Goal: Task Accomplishment & Management: Complete application form

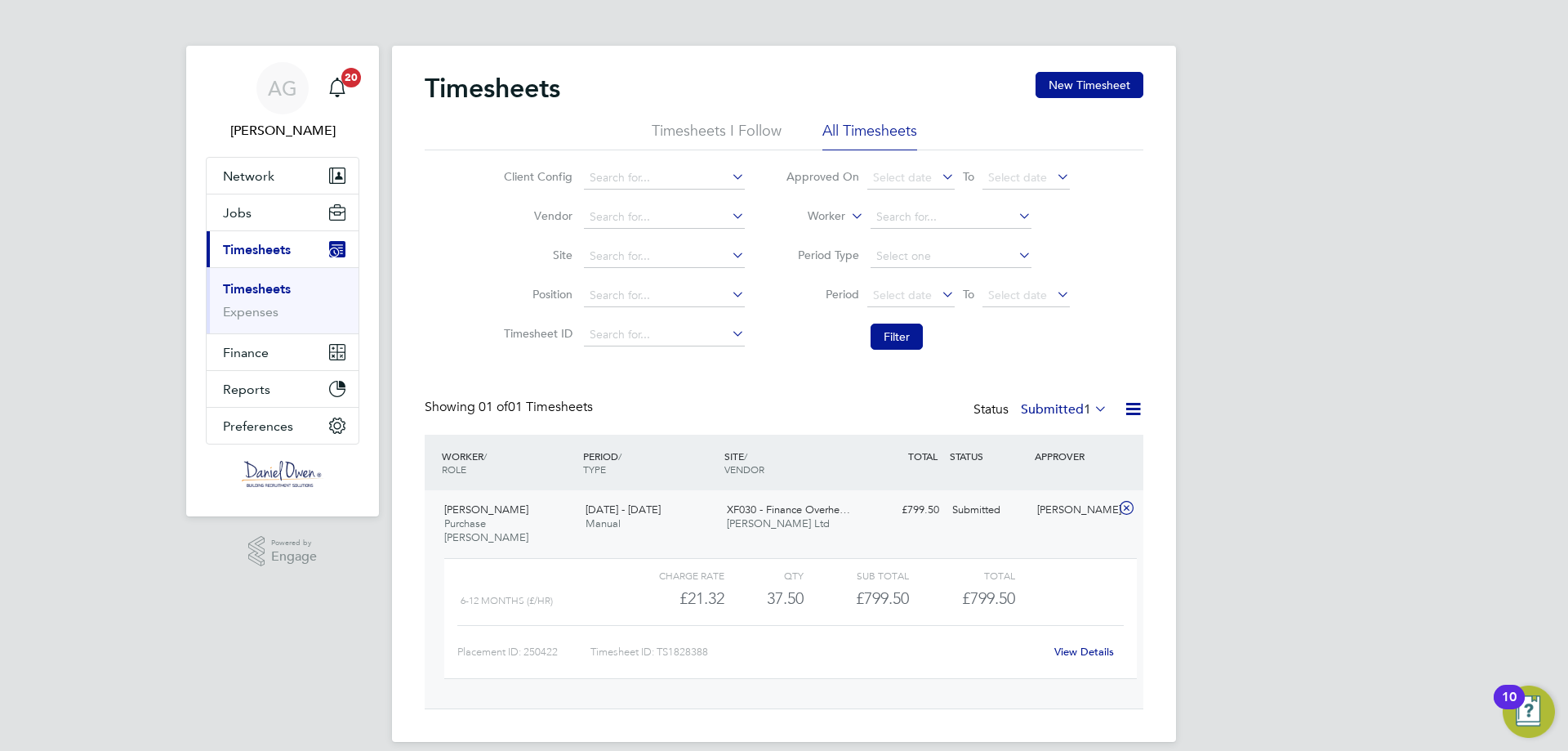
scroll to position [28, 160]
click at [1093, 95] on button "New Timesheet" at bounding box center [1089, 84] width 107 height 26
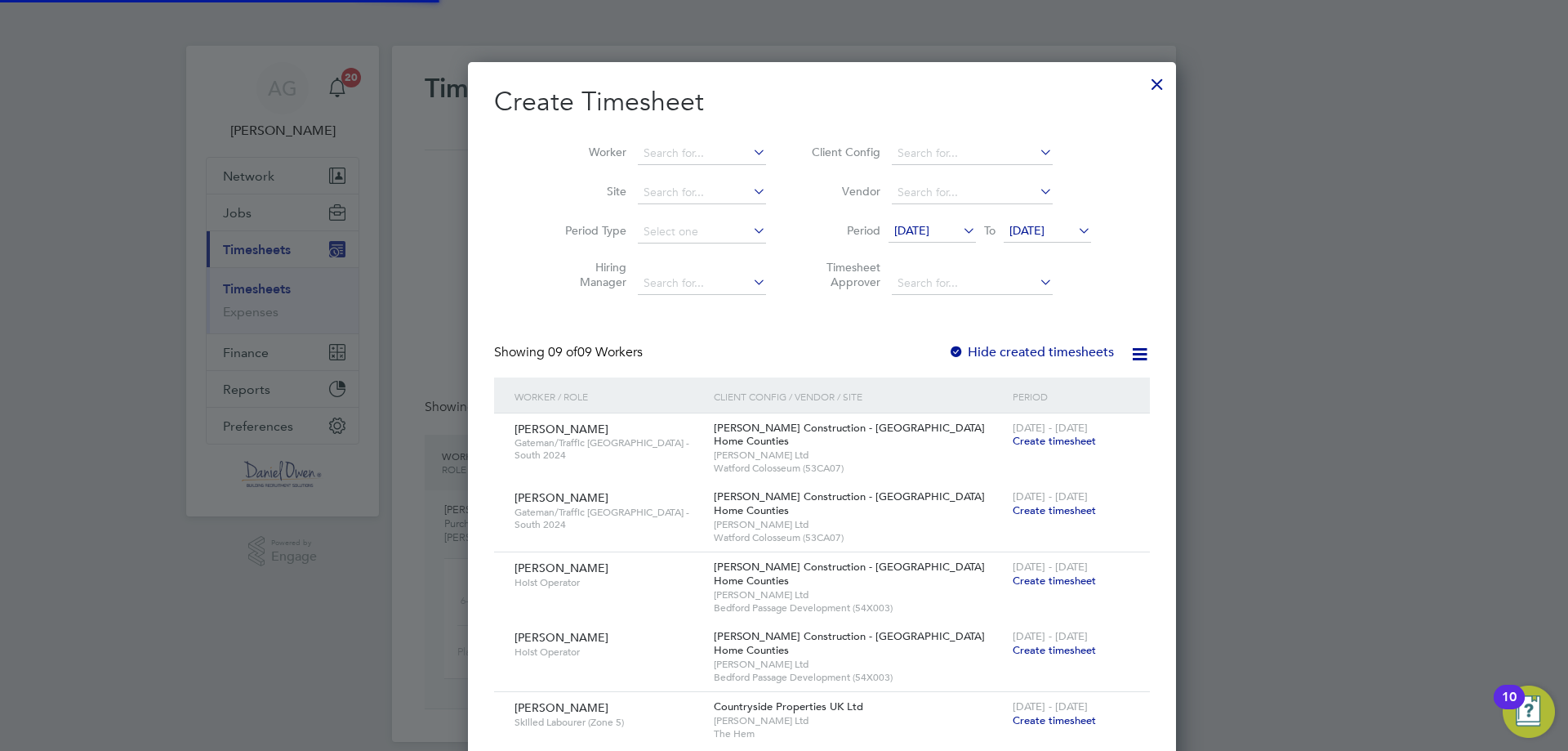
scroll to position [1239, 633]
click at [638, 150] on input at bounding box center [702, 154] width 129 height 23
click at [623, 165] on li "[PERSON_NAME]" at bounding box center [664, 175] width 130 height 22
type input "[PERSON_NAME]"
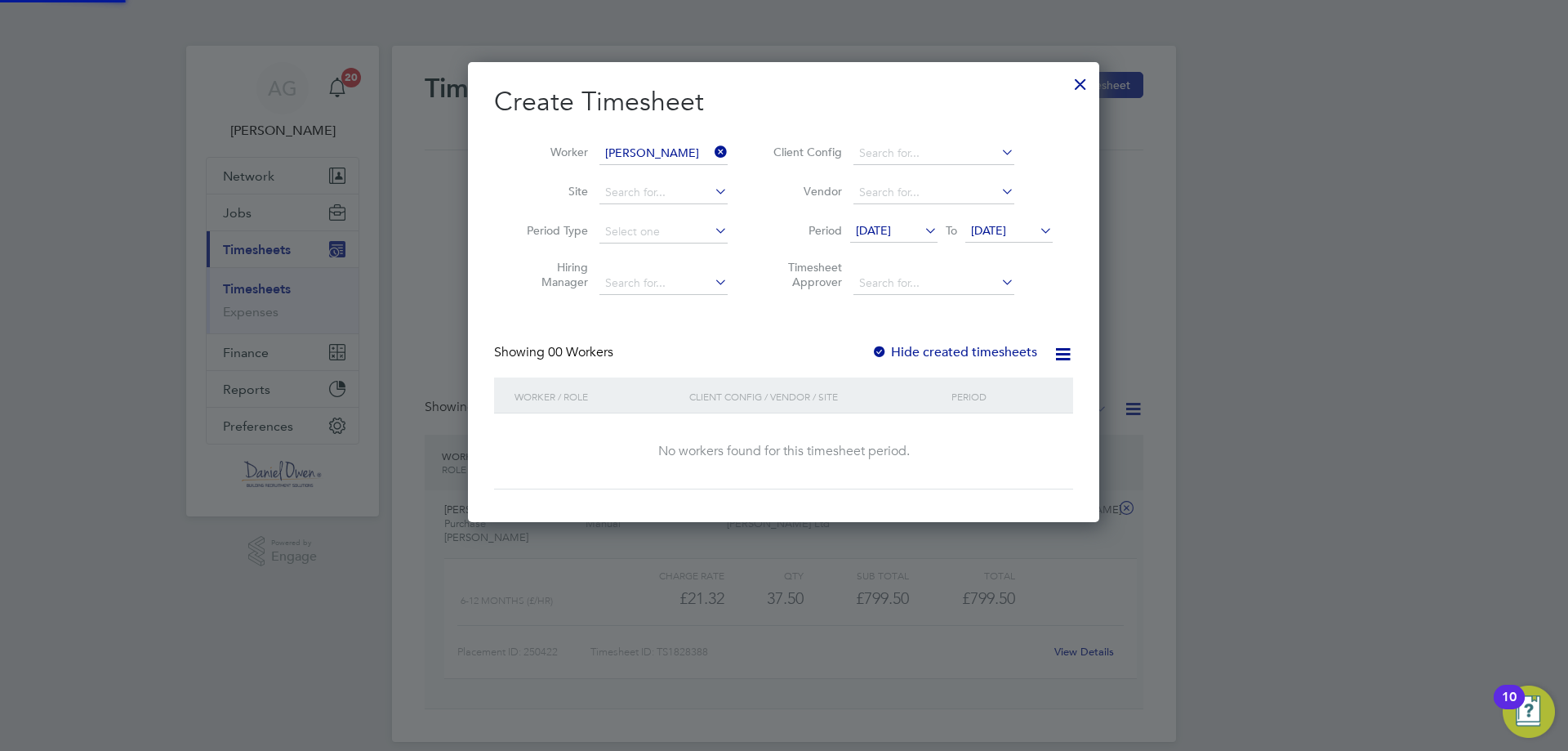
scroll to position [8, 8]
click at [891, 230] on span "[DATE]" at bounding box center [873, 230] width 35 height 15
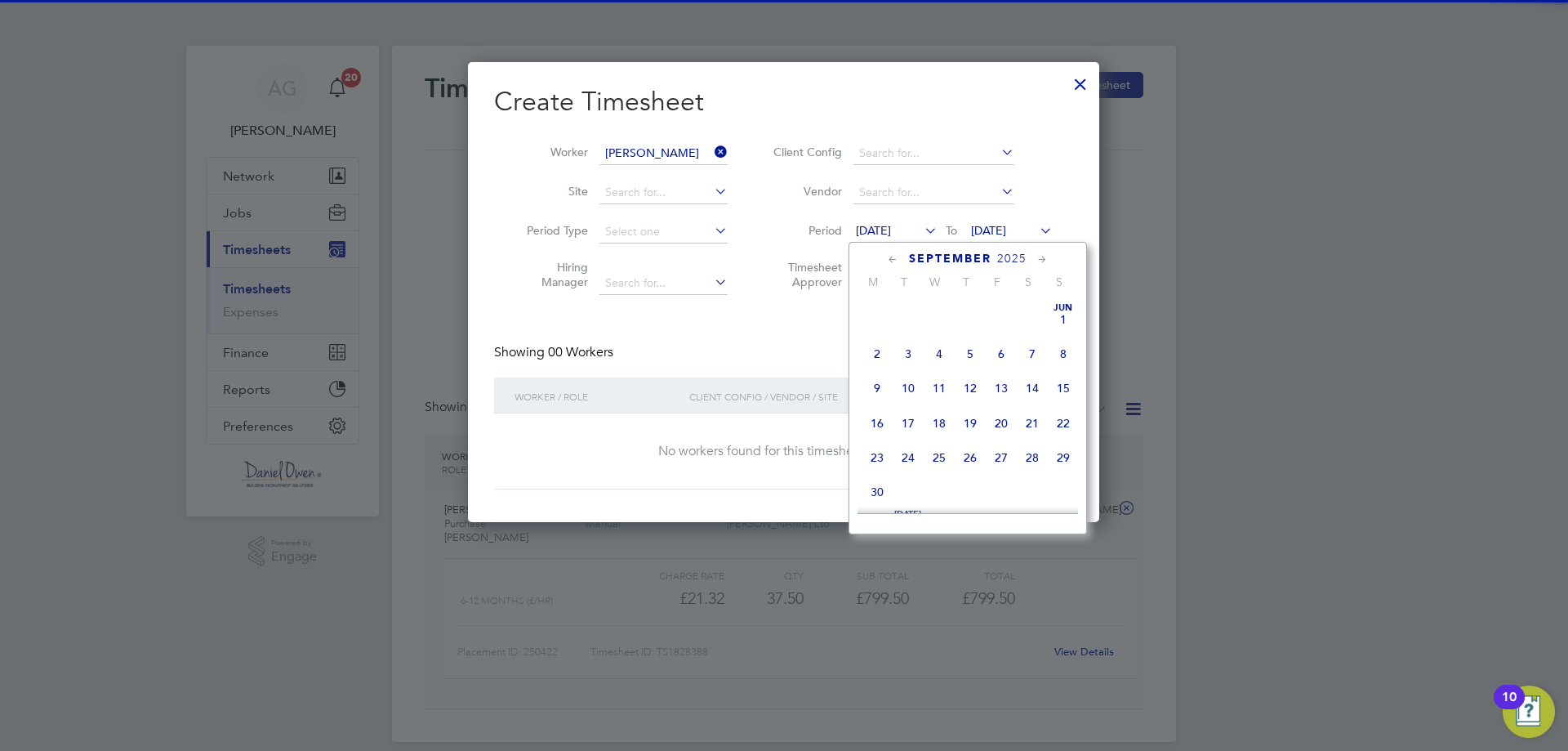
scroll to position [530, 0]
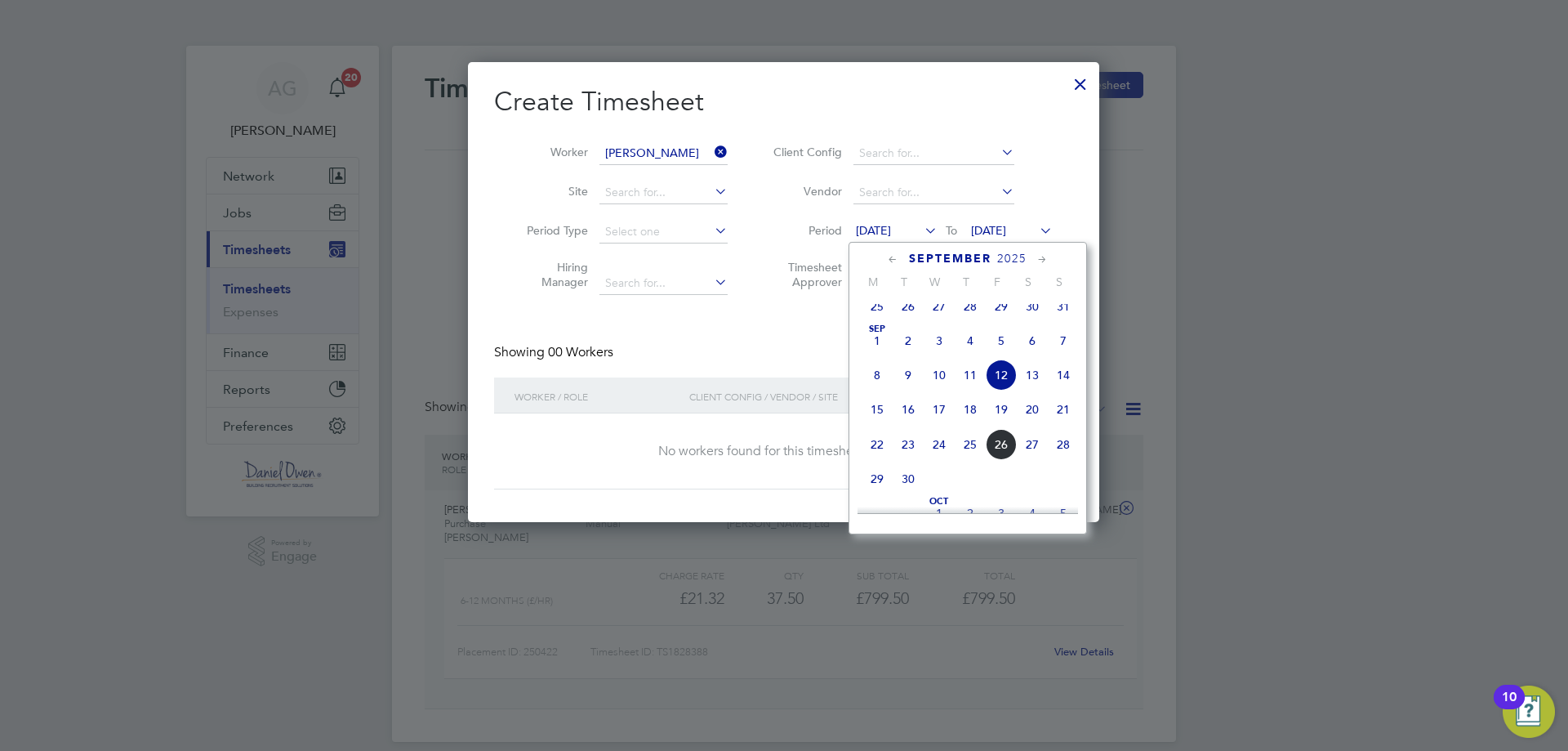
click at [879, 455] on span "22" at bounding box center [877, 444] width 31 height 31
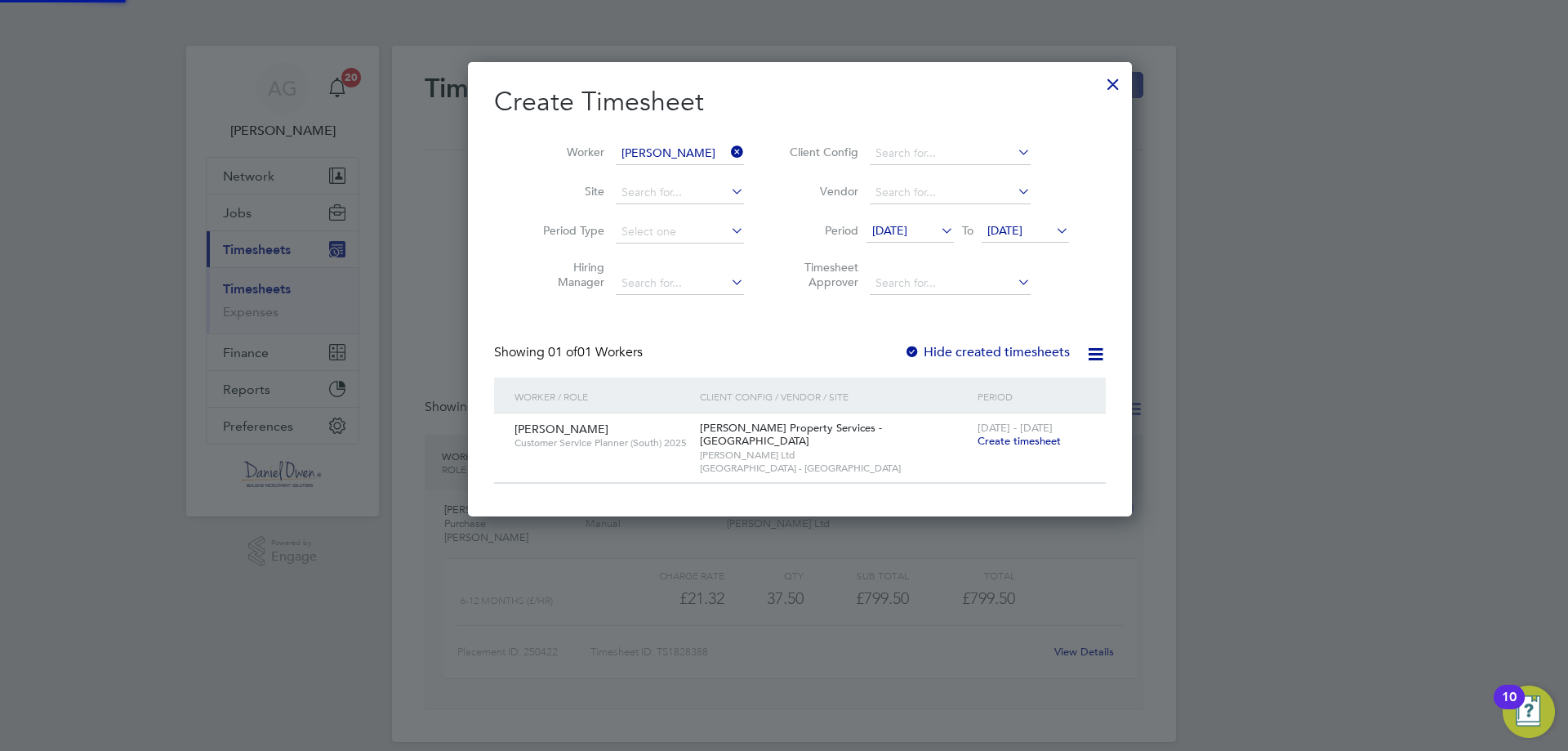
scroll to position [8, 8]
click at [1012, 441] on span "Create timesheet" at bounding box center [1020, 440] width 83 height 14
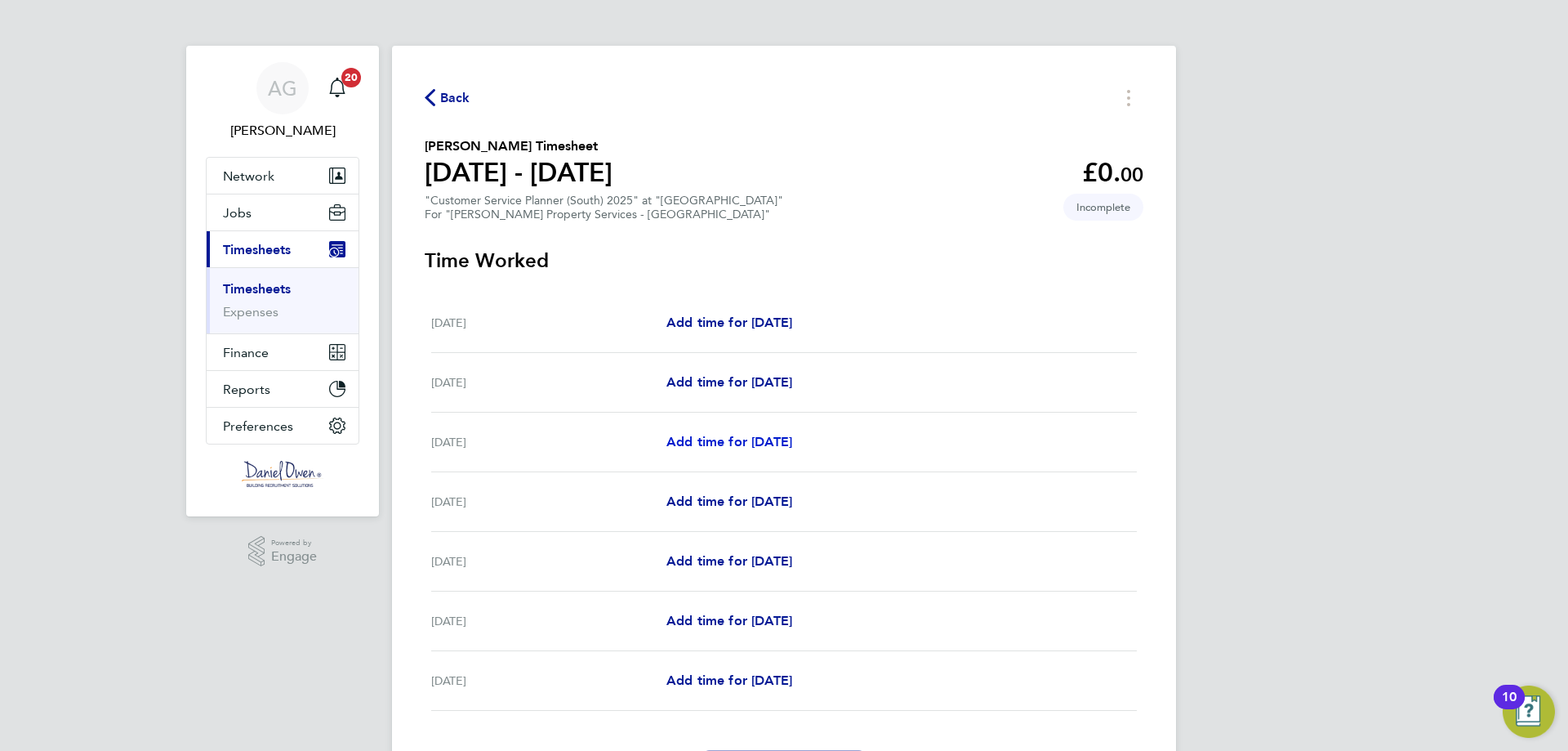
click at [691, 443] on span "Add time for [DATE]" at bounding box center [729, 441] width 126 height 15
select select "60"
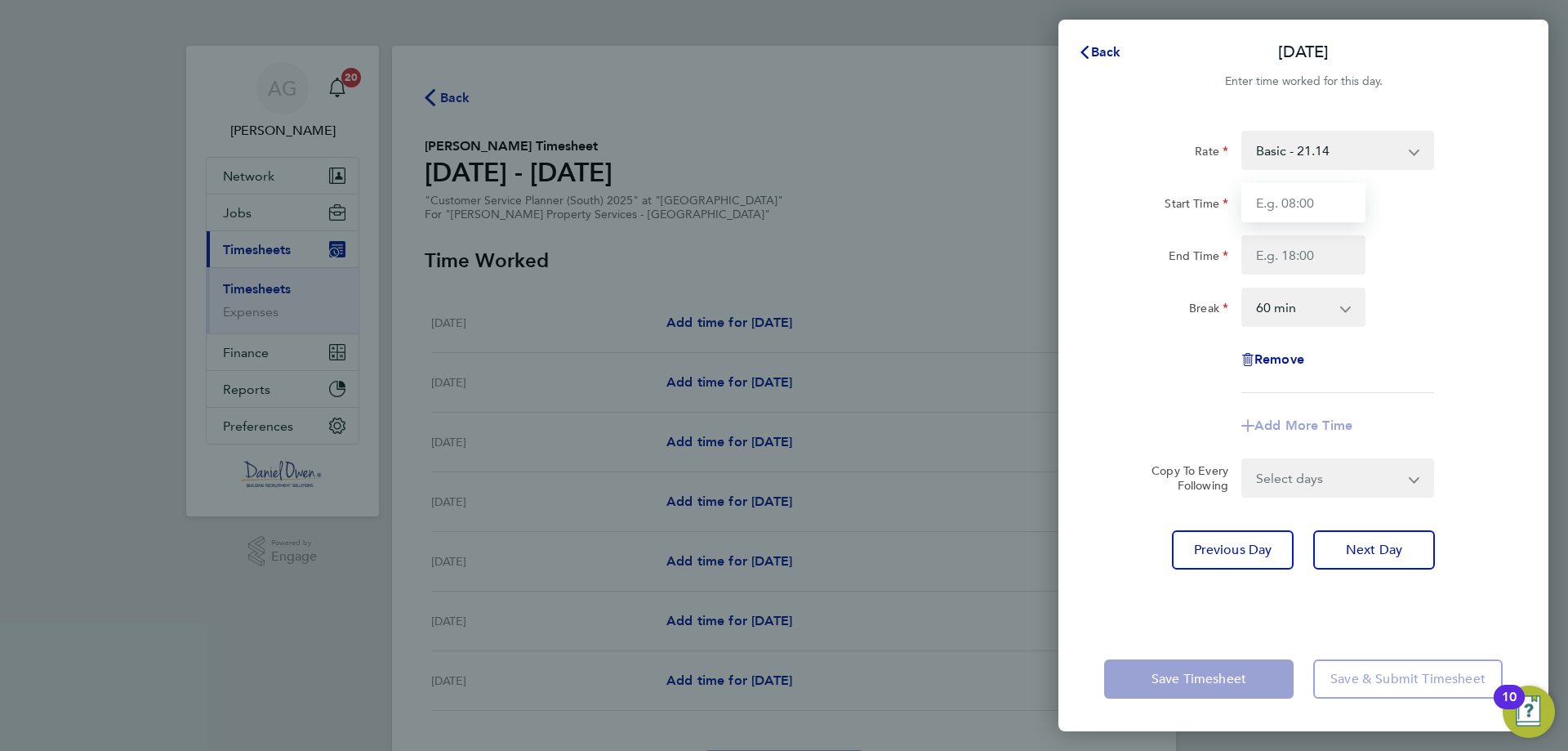
click at [1341, 219] on input "Start Time" at bounding box center [1304, 202] width 124 height 40
type input "11:00"
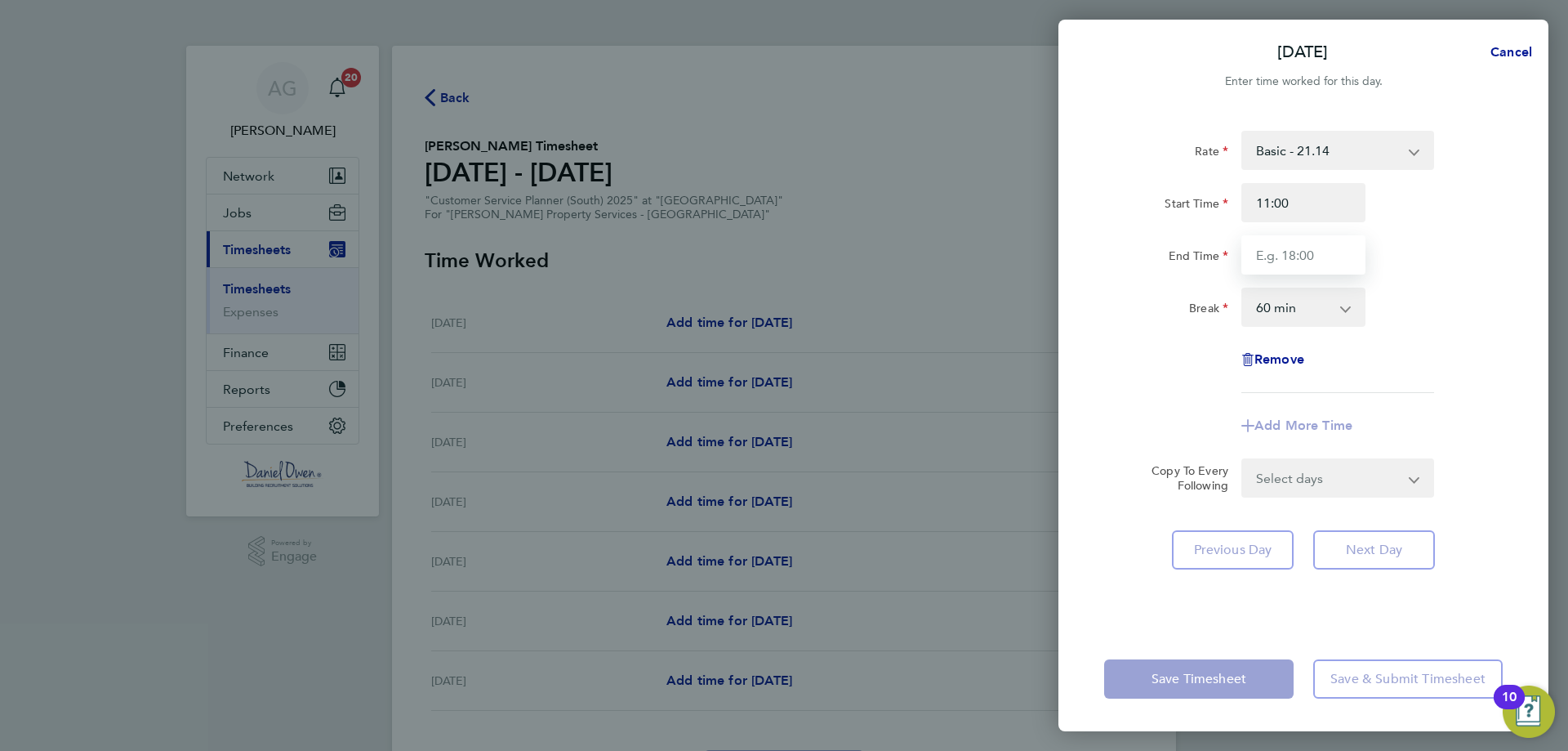
click at [1305, 260] on input "End Time" at bounding box center [1304, 255] width 124 height 40
type input "20:00"
click at [1317, 478] on form "Rate Basic - 21.14 Start Time 11:00 End Time 20:00 Break 0 min 15 min 30 min 45…" at bounding box center [1304, 314] width 399 height 367
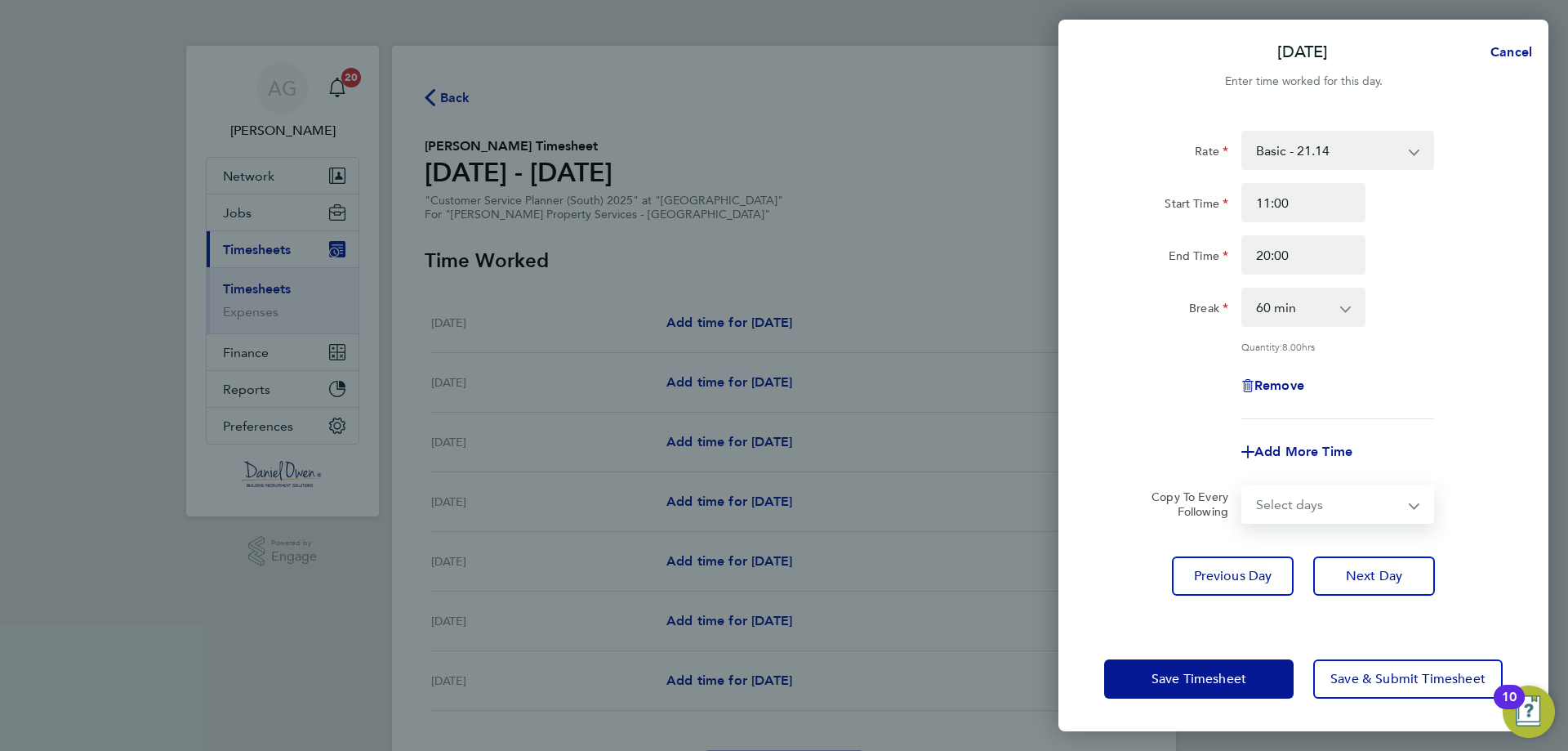
select select "TUE"
click at [1243, 486] on select "Select days Day [DATE] [DATE] [DATE] [DATE]" at bounding box center [1328, 503] width 171 height 36
select select "[DATE]"
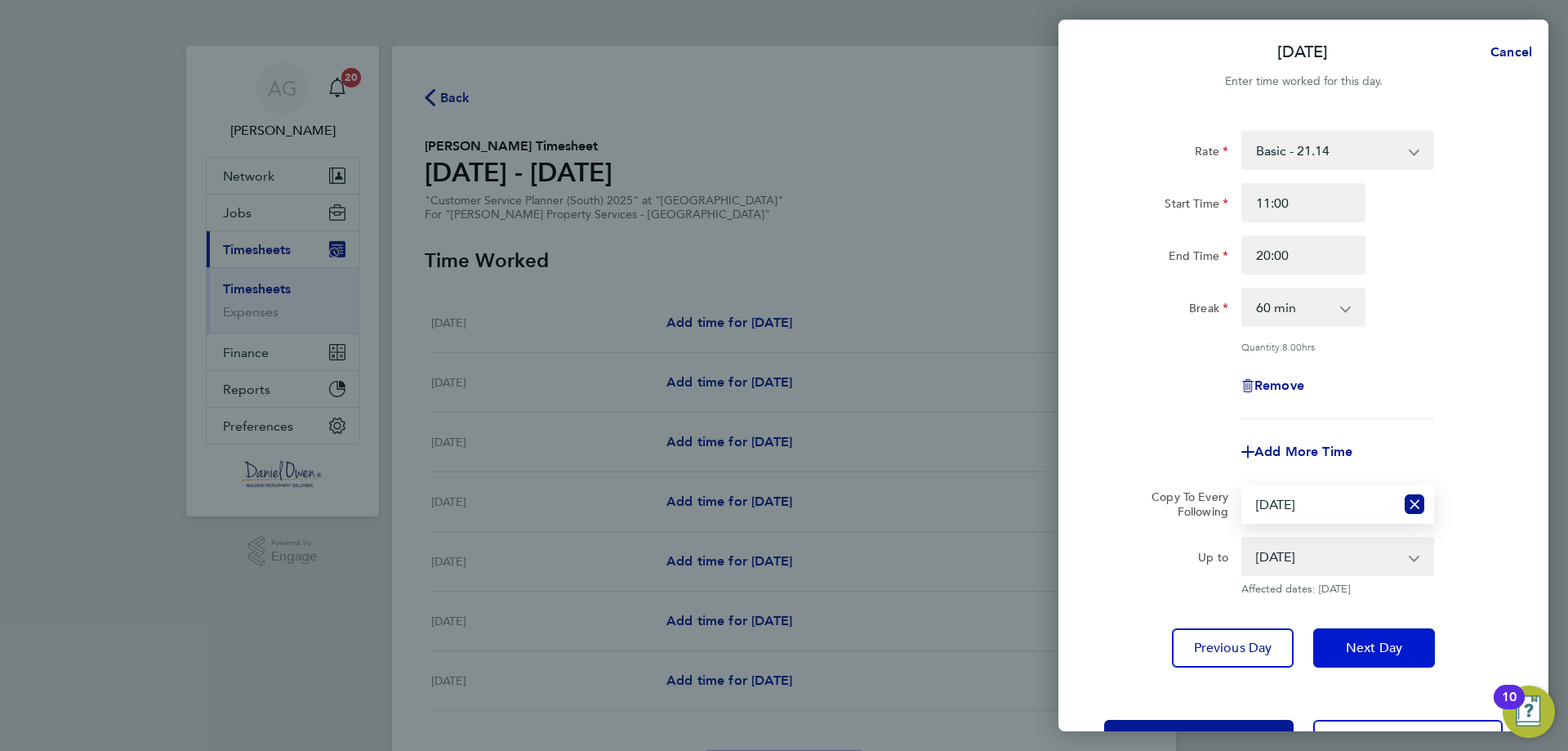
click at [1369, 644] on span "Next Day" at bounding box center [1375, 647] width 56 height 16
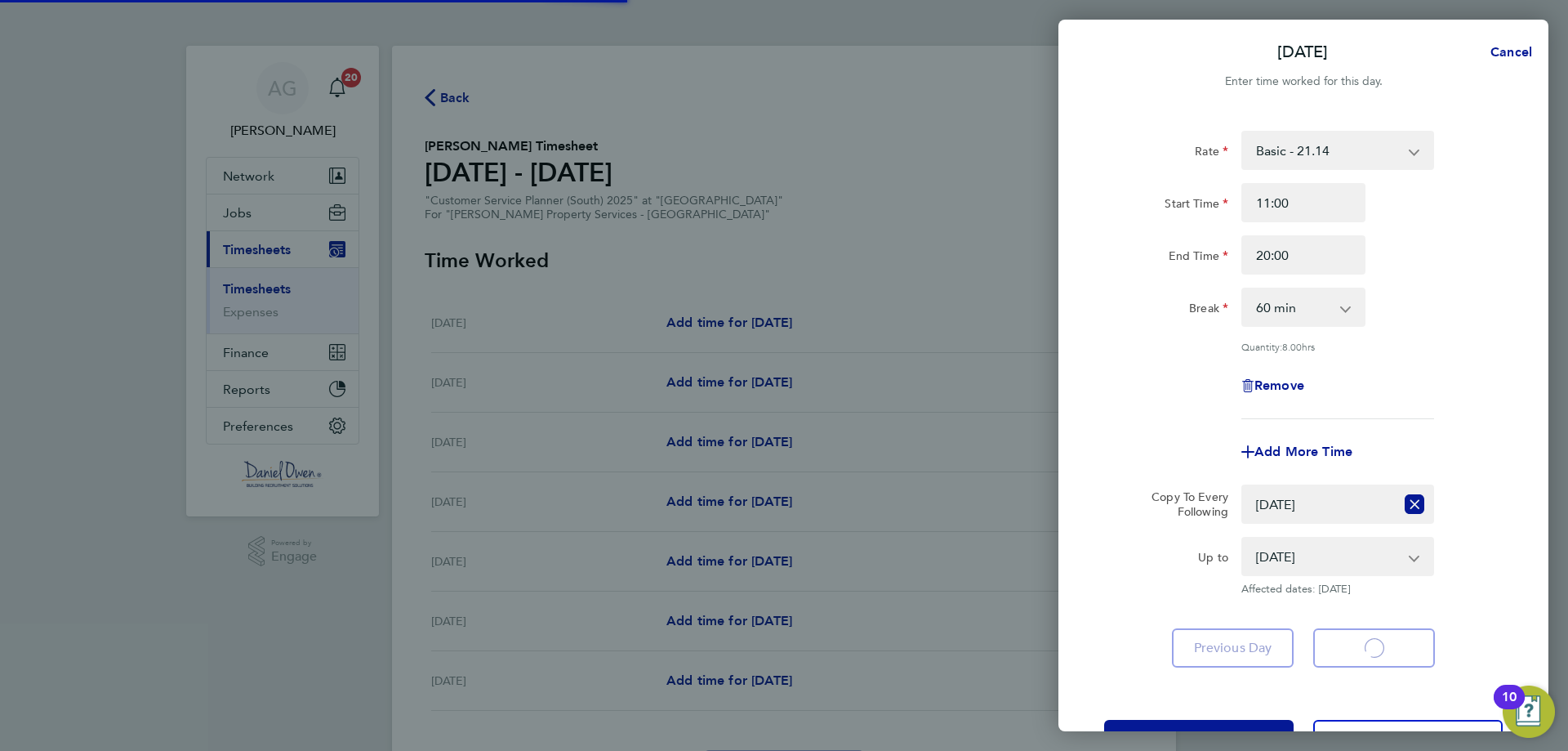
select select "60"
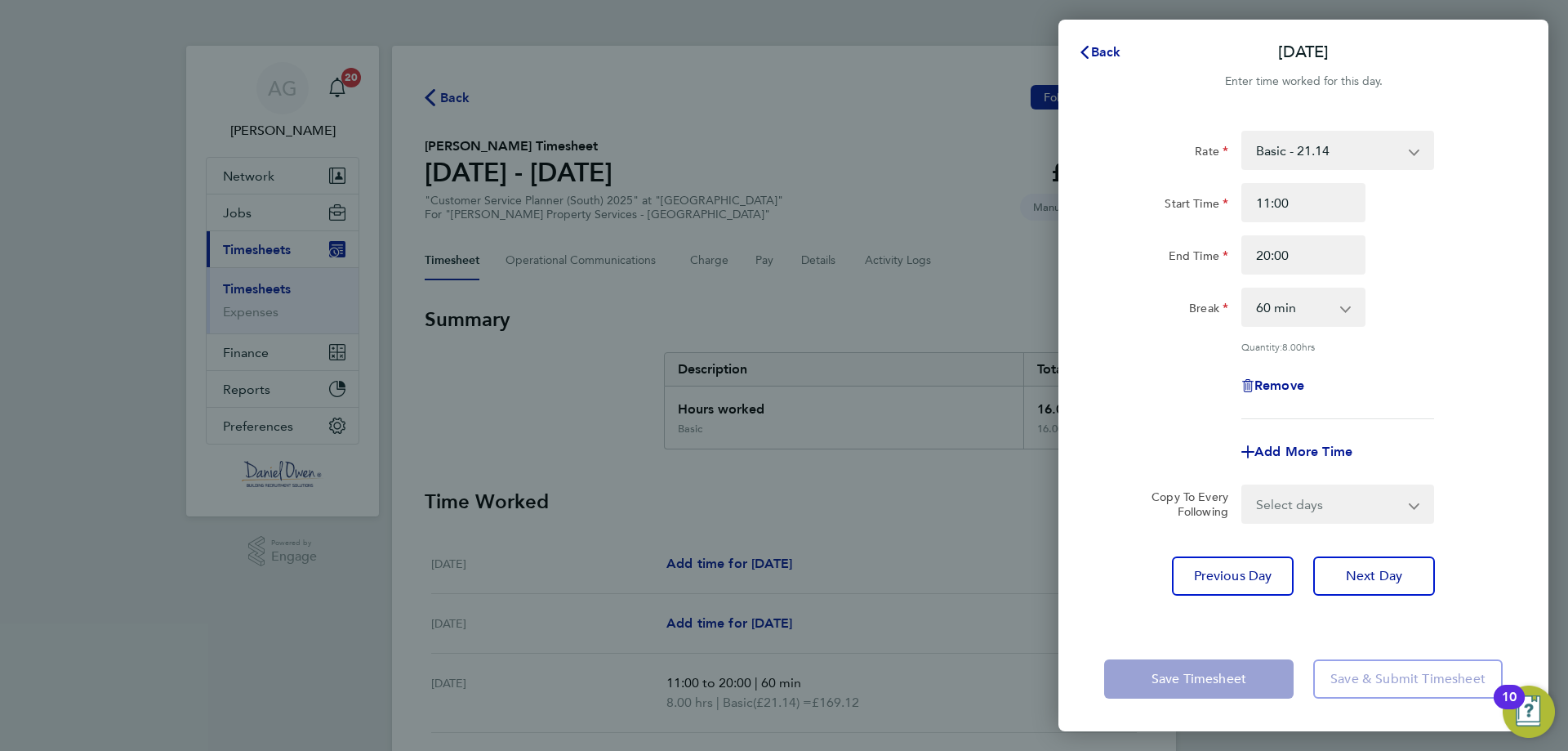
click at [1316, 496] on select "Select days Day [DATE] [DATE] [DATE]" at bounding box center [1328, 503] width 171 height 36
select select "WED"
click at [1243, 486] on select "Select days Day [DATE] [DATE] [DATE]" at bounding box center [1328, 503] width 171 height 36
select select "[DATE]"
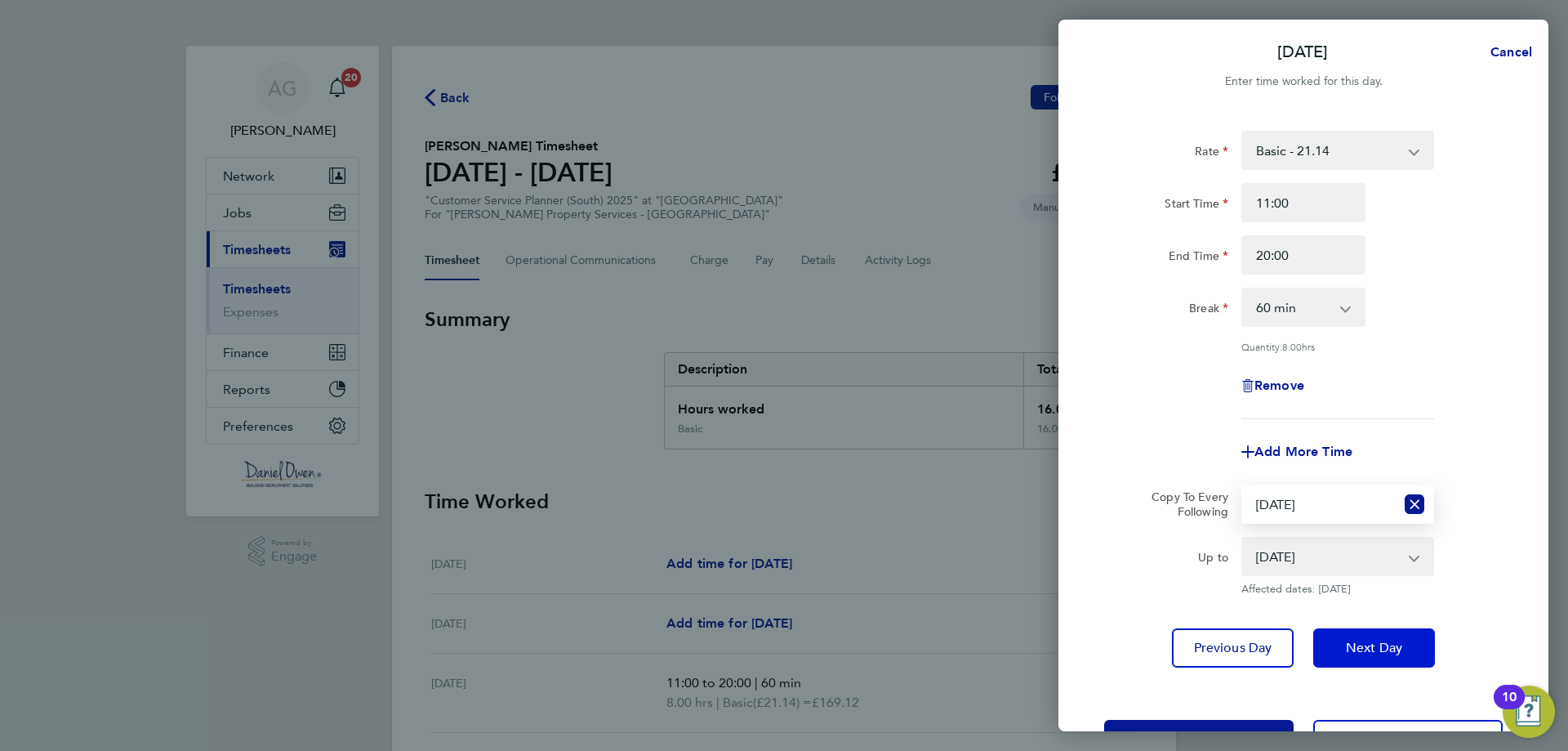
click at [1350, 650] on span "Next Day" at bounding box center [1375, 647] width 56 height 16
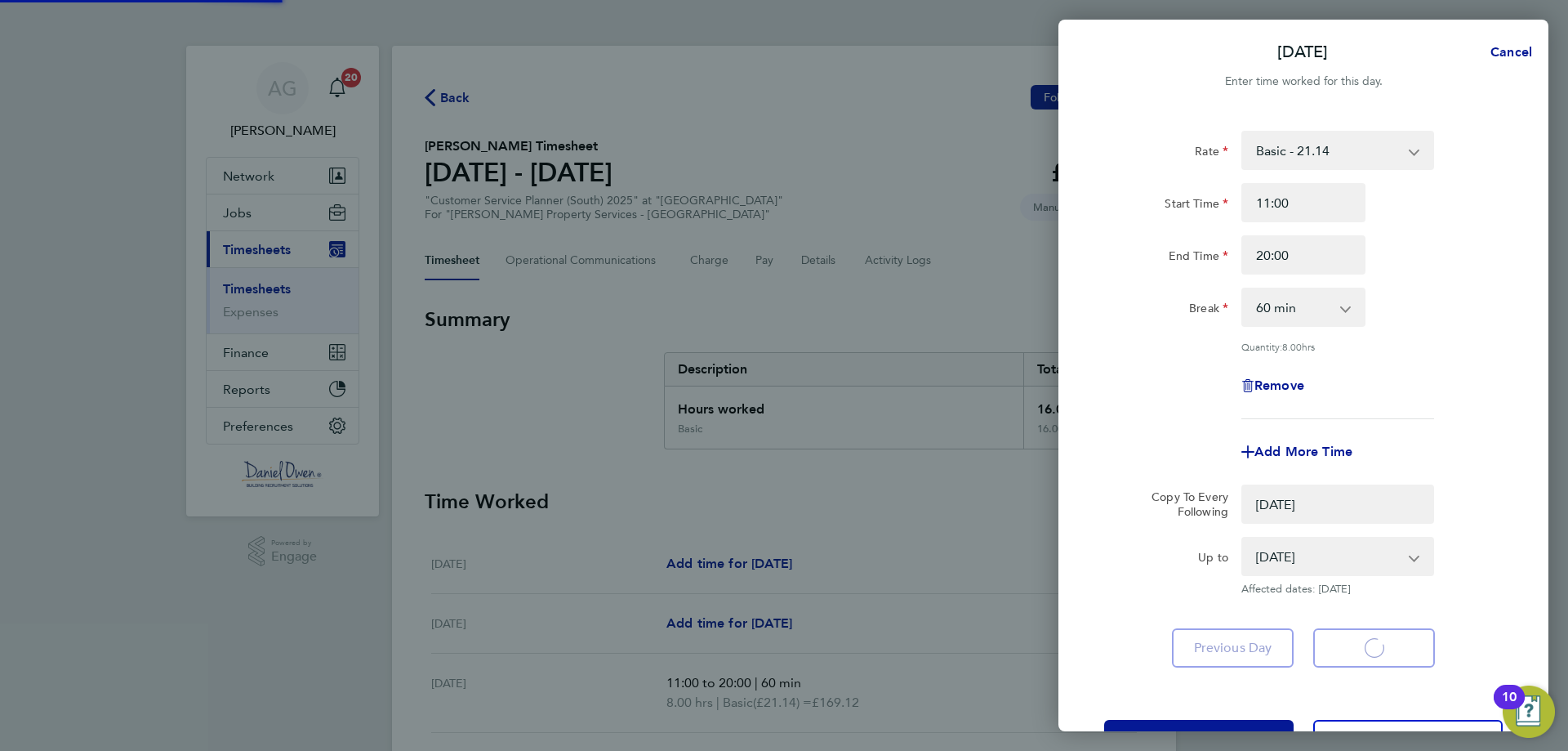
select select "0: null"
select select "60"
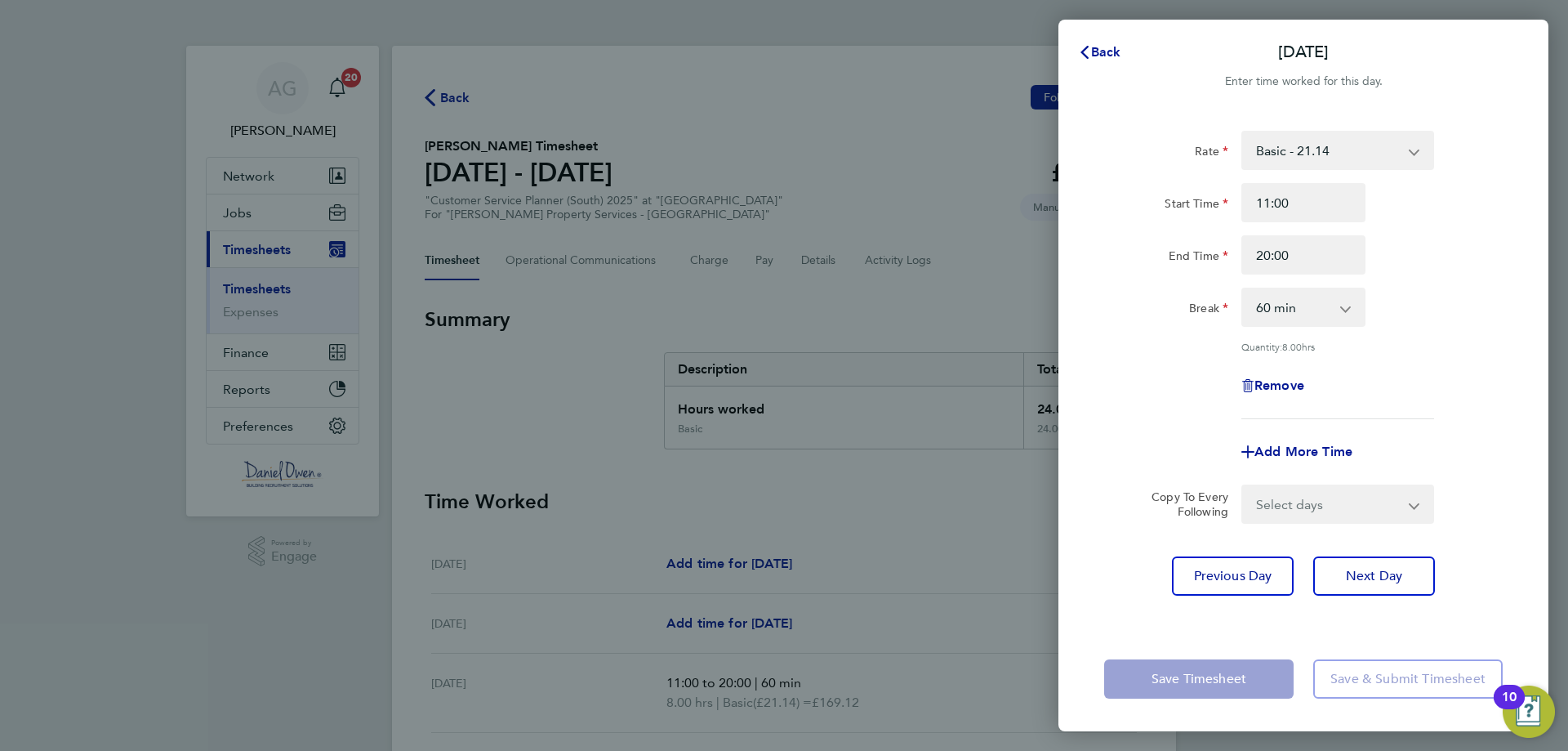
click at [1347, 515] on select "Select days Day [DATE] [DATE]" at bounding box center [1328, 503] width 171 height 36
select select "THU"
click at [1243, 486] on select "Select days Day [DATE] [DATE]" at bounding box center [1328, 503] width 171 height 36
select select "[DATE]"
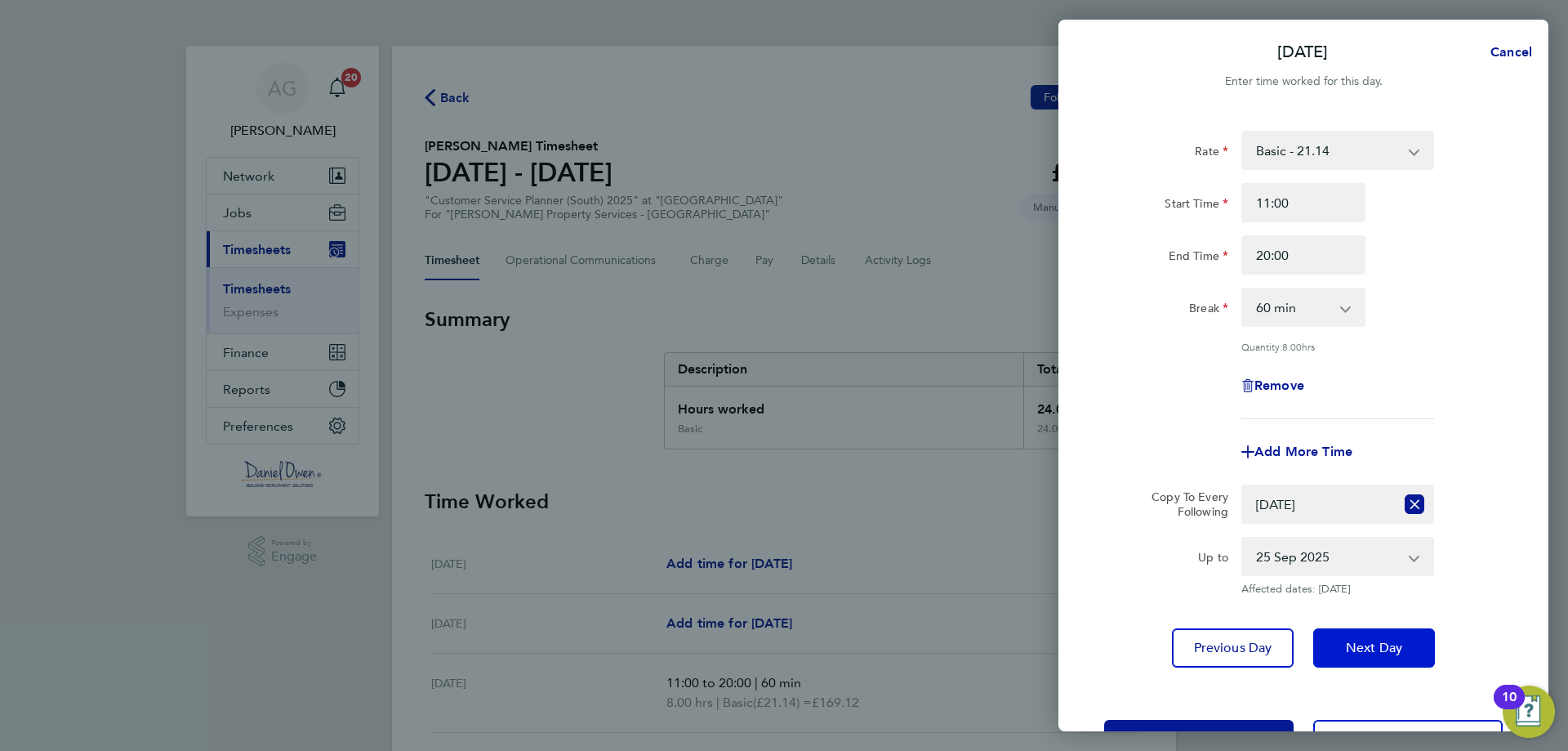
click at [1361, 644] on span "Next Day" at bounding box center [1375, 647] width 56 height 16
select select "0: null"
select select "60"
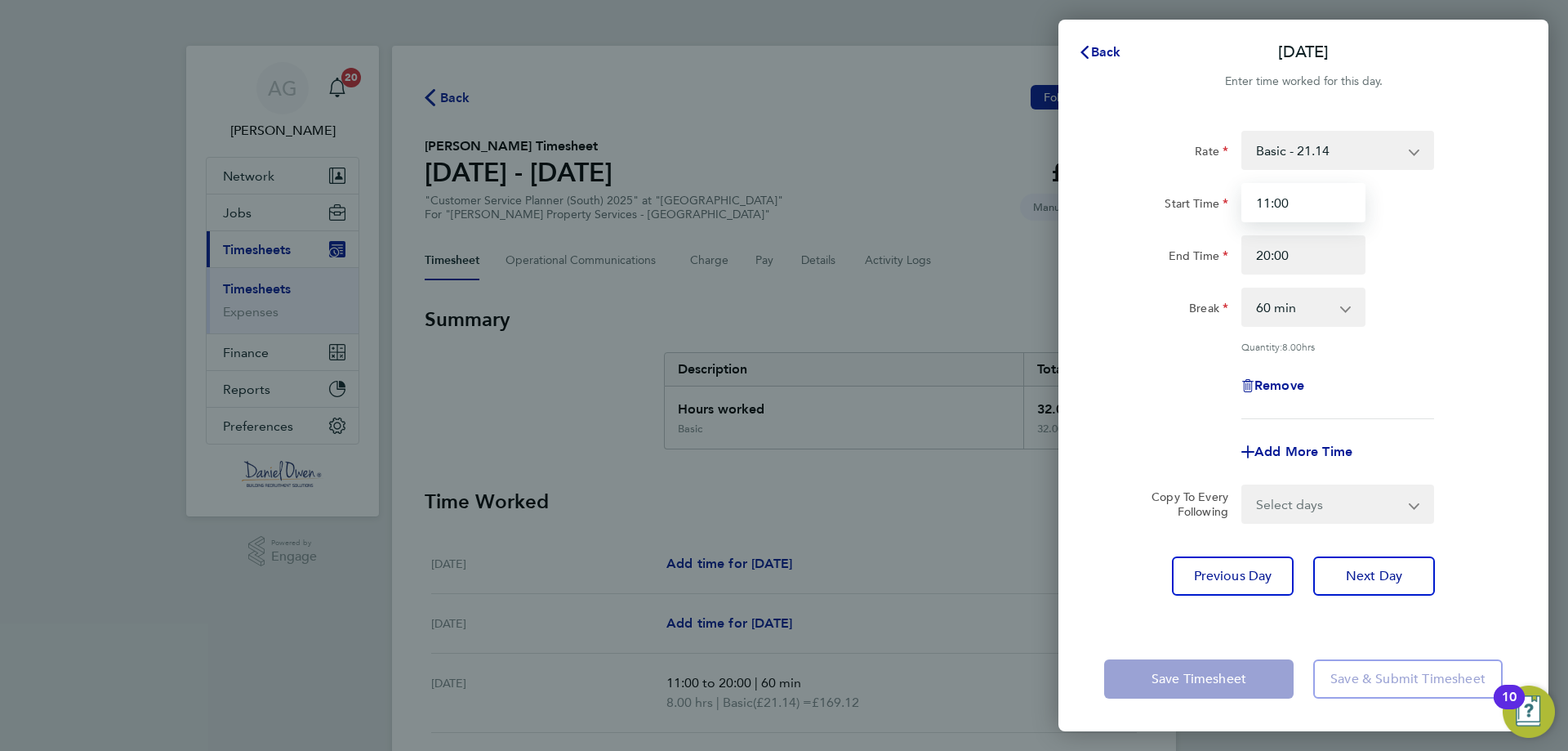
drag, startPoint x: 1301, startPoint y: 202, endPoint x: 1237, endPoint y: 207, distance: 64.2
click at [1235, 208] on div "11:00" at bounding box center [1304, 202] width 137 height 40
type input "14:00"
click at [1470, 239] on div "End Time 20:00" at bounding box center [1304, 255] width 412 height 40
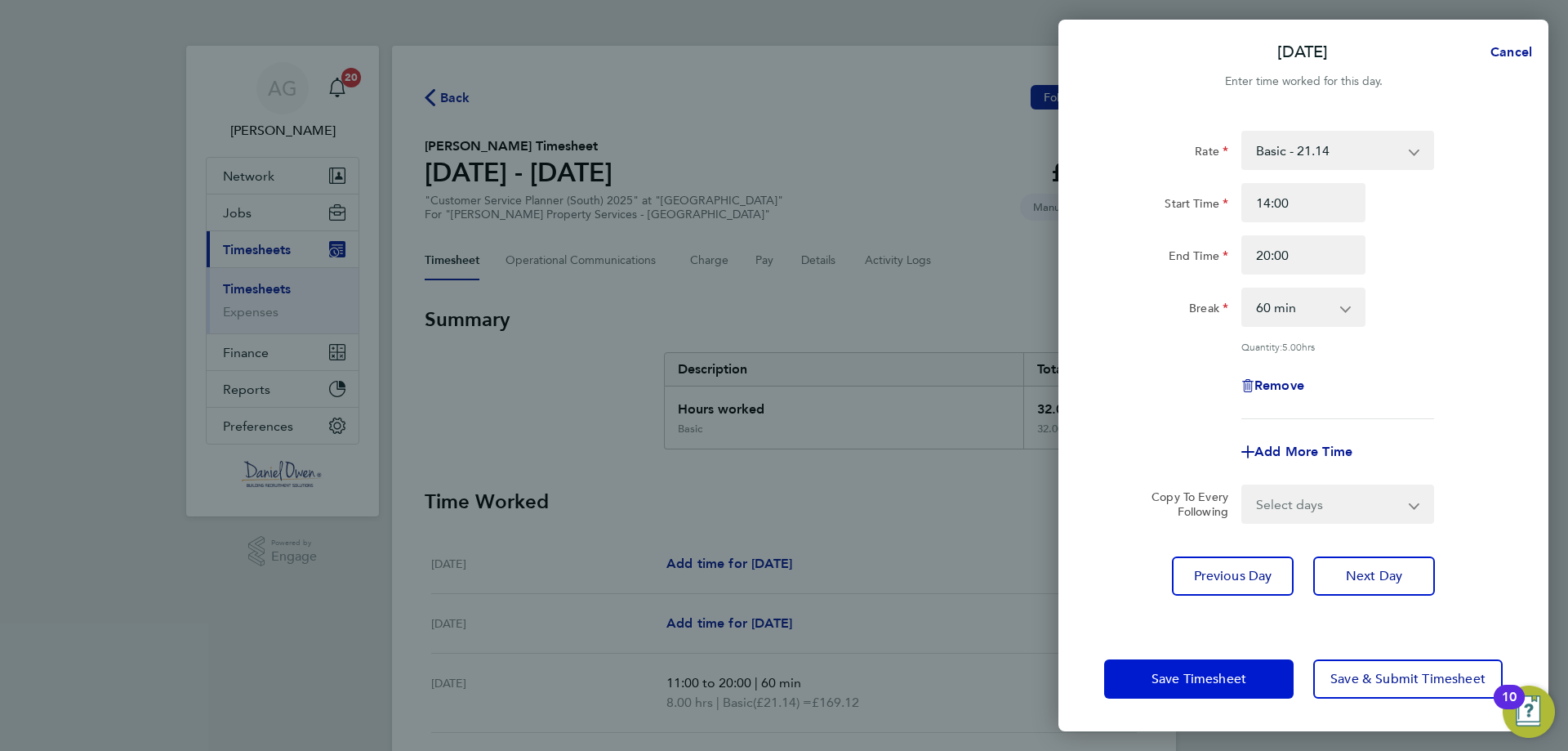
click at [1166, 670] on button "Save Timesheet" at bounding box center [1199, 678] width 190 height 40
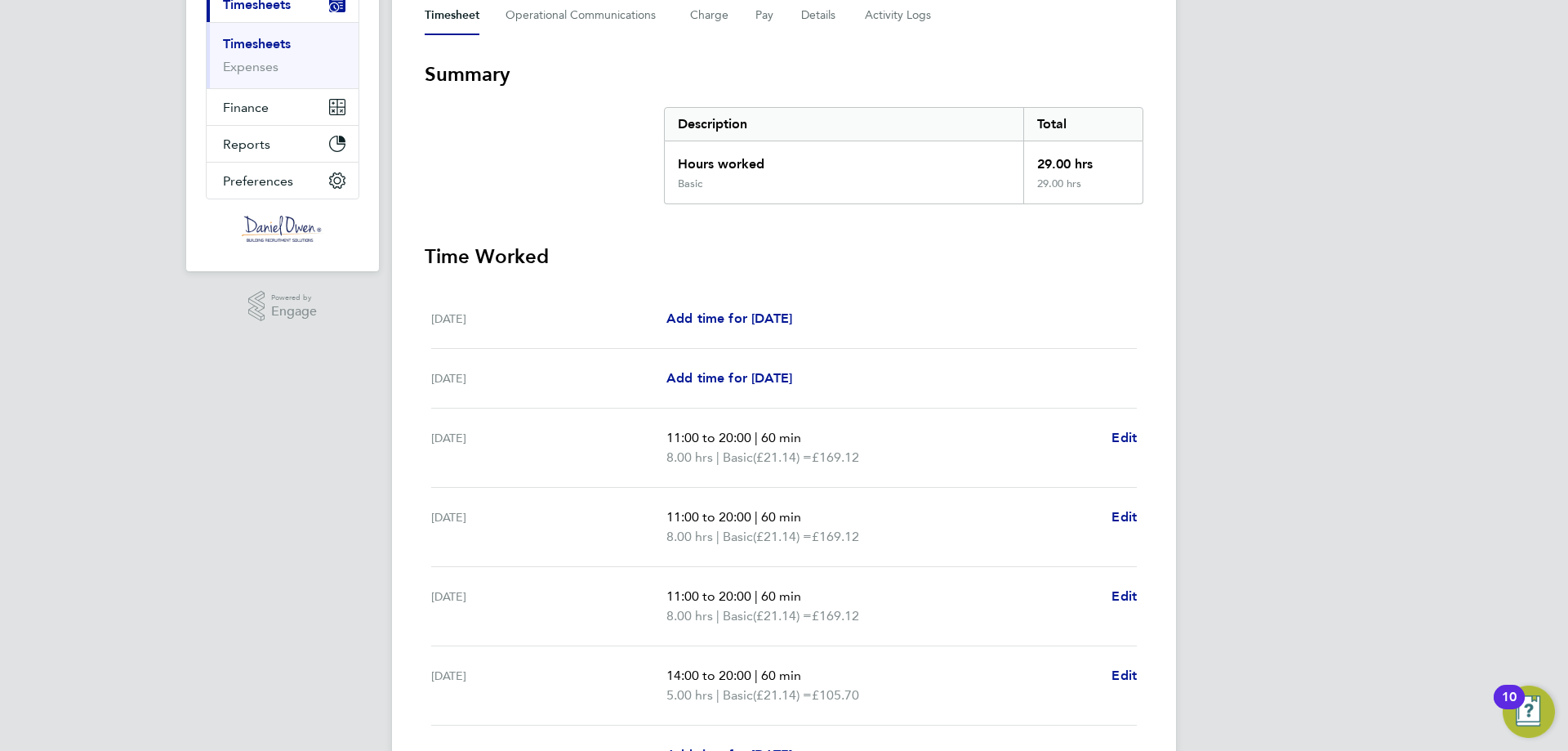
scroll to position [327, 0]
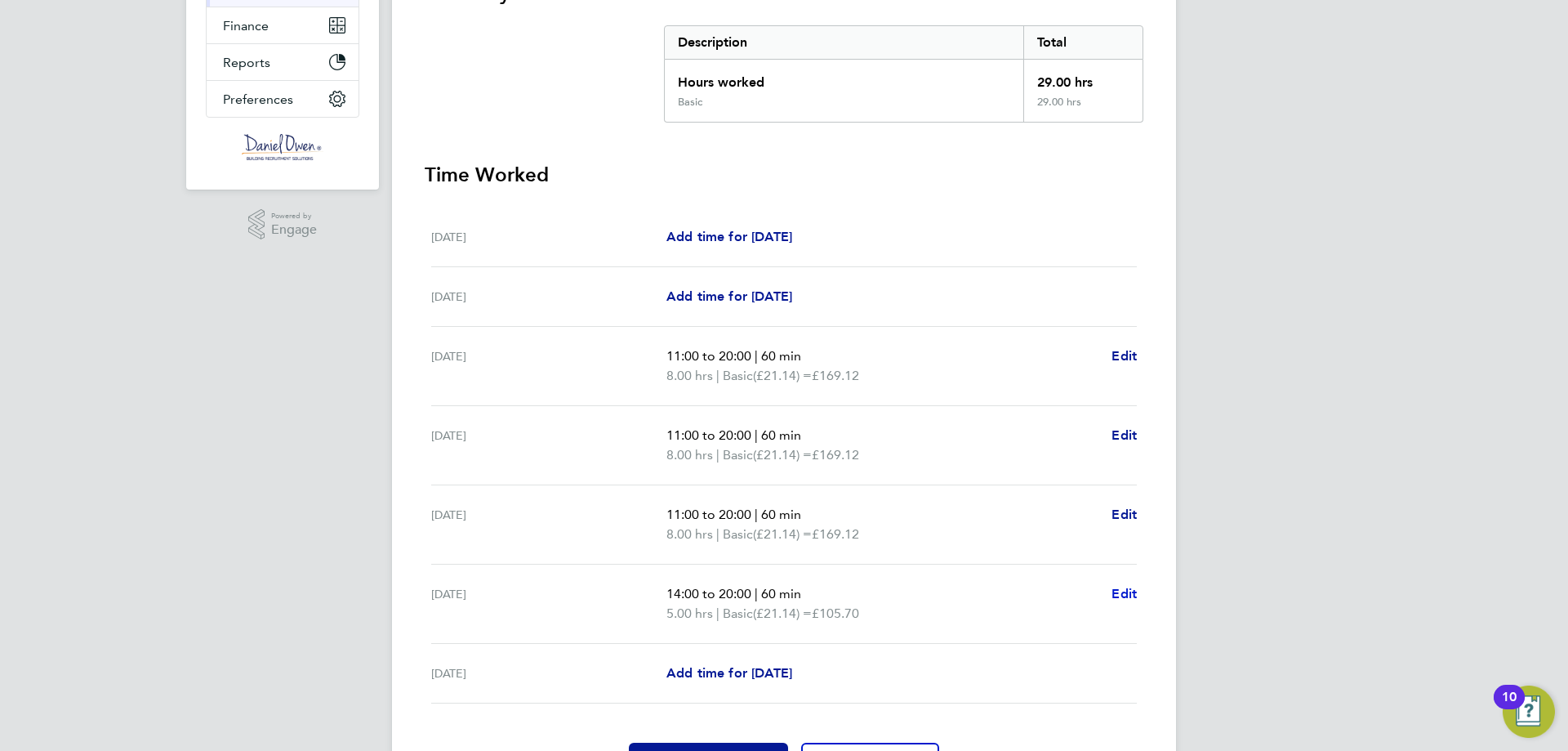
click at [1130, 591] on span "Edit" at bounding box center [1124, 593] width 25 height 15
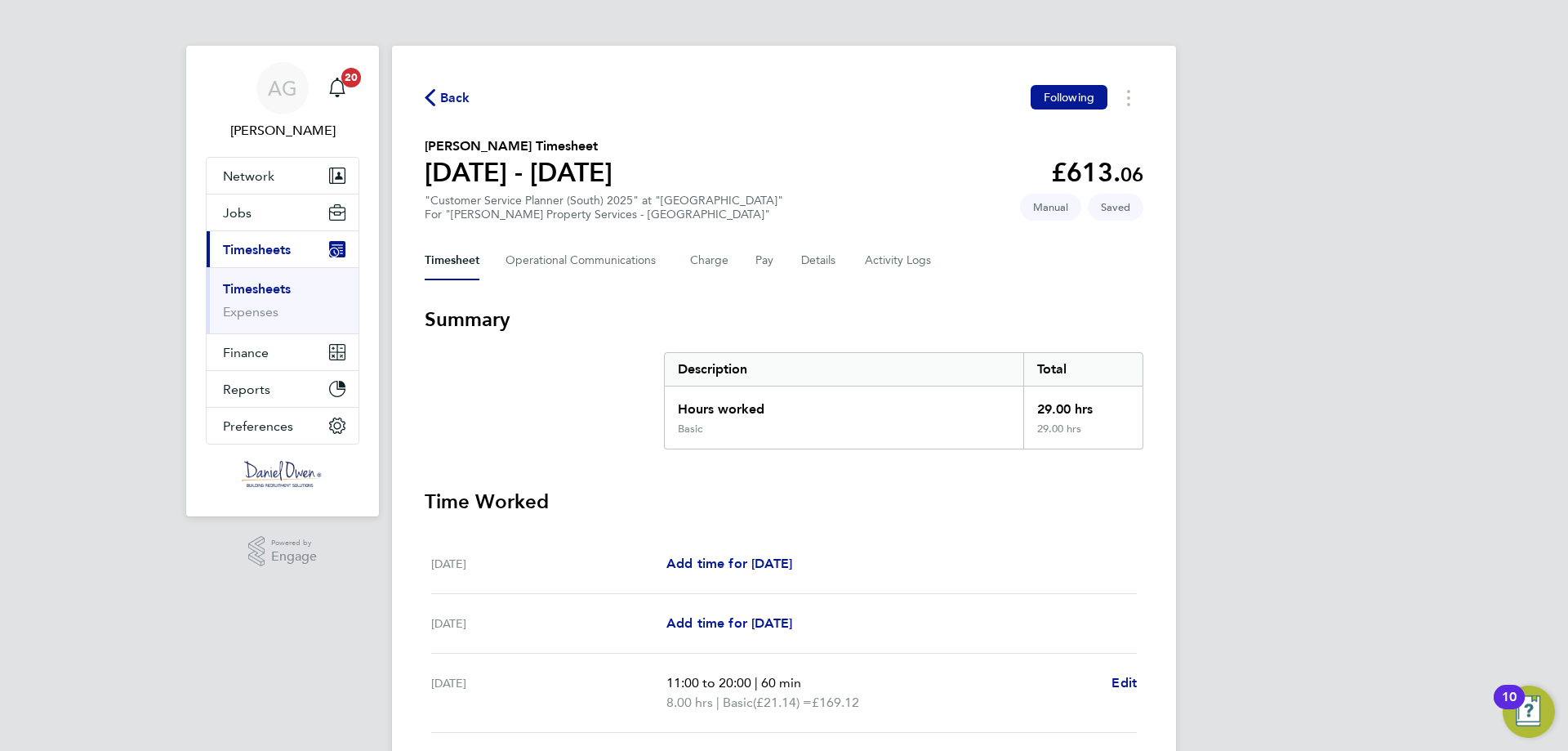
select select "60"
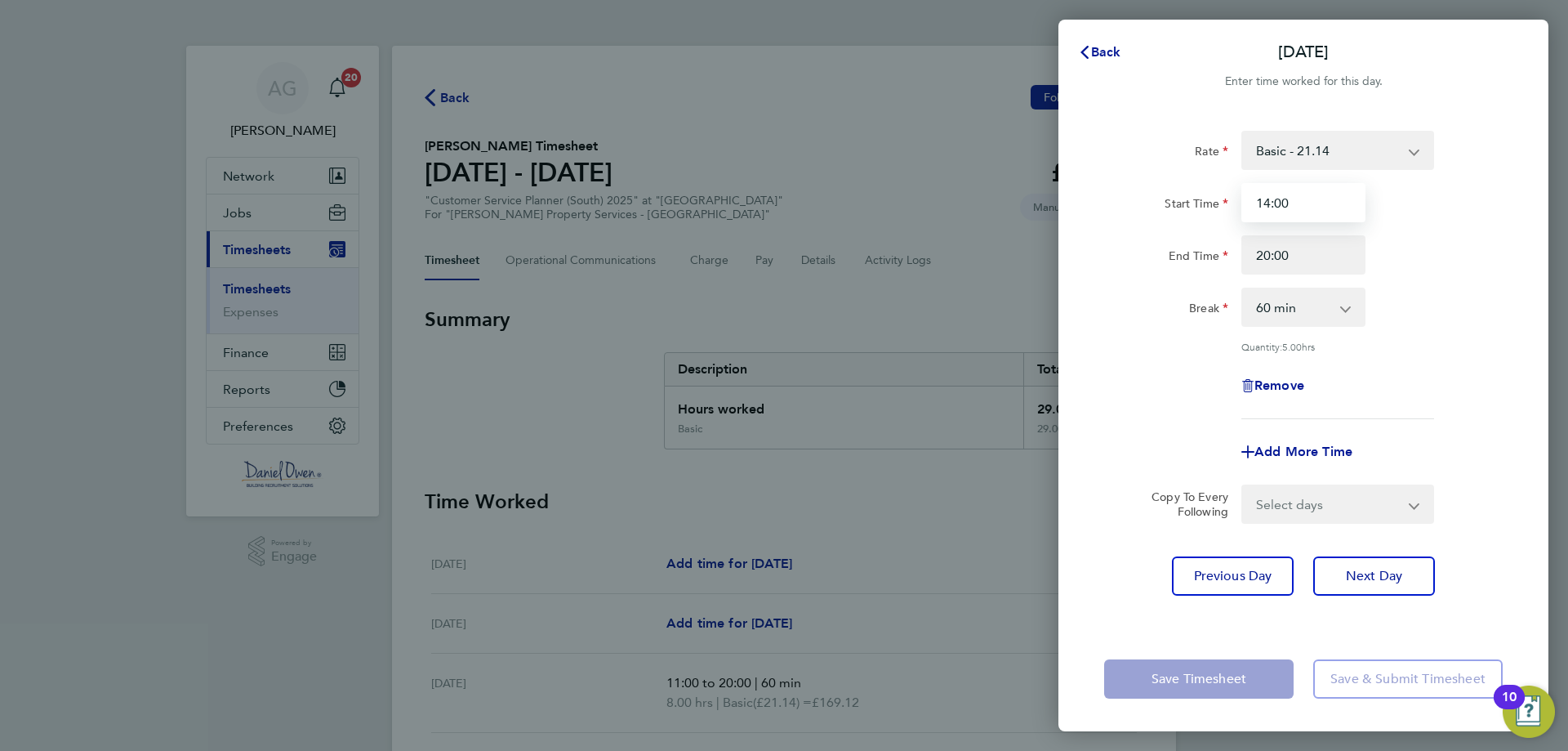
drag, startPoint x: 1308, startPoint y: 209, endPoint x: 1209, endPoint y: 226, distance: 100.4
click at [1208, 226] on div "Start Time 14:00 End Time 20:00" at bounding box center [1304, 228] width 412 height 92
type input "11:00"
click at [1387, 293] on div "Break 0 min 15 min 30 min 45 min 60 min 75 min 90 min" at bounding box center [1304, 307] width 412 height 40
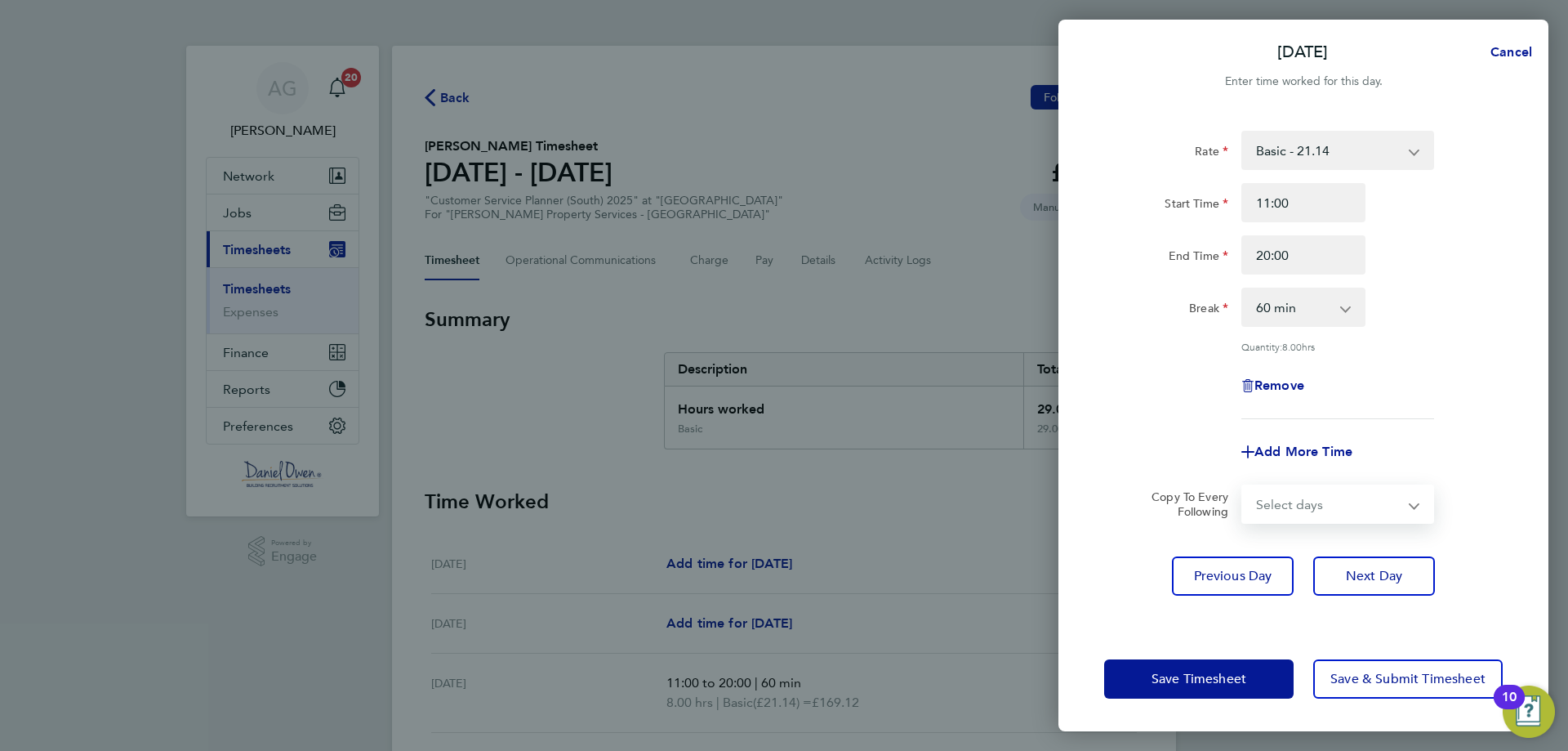
click at [1299, 502] on select "Select days [DATE]" at bounding box center [1328, 503] width 171 height 36
select select "FRI"
click at [1243, 486] on select "Select days [DATE]" at bounding box center [1328, 503] width 171 height 36
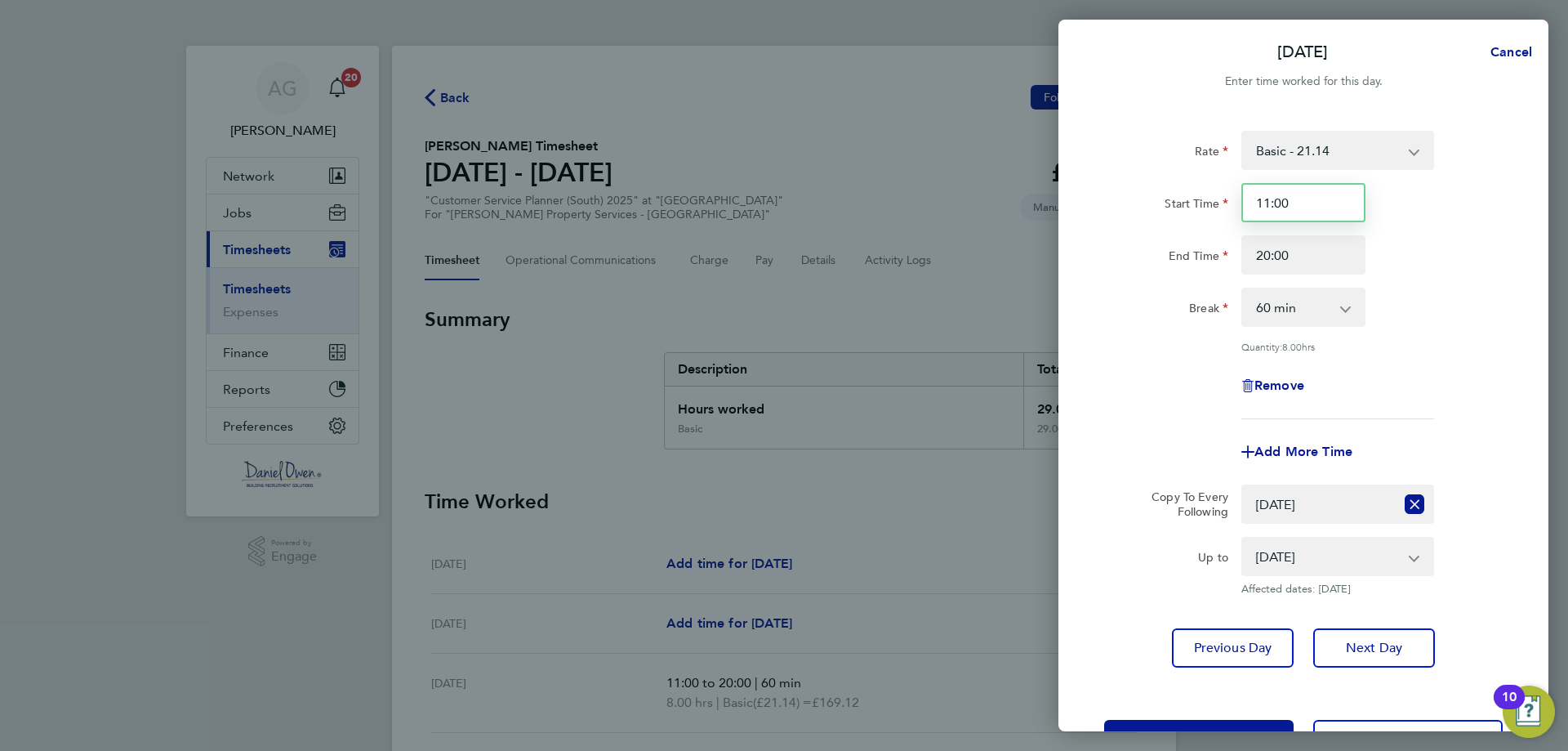
drag, startPoint x: 1303, startPoint y: 202, endPoint x: 1258, endPoint y: 207, distance: 45.3
click at [1258, 207] on input "11:00" at bounding box center [1304, 202] width 124 height 40
type input "14:00"
drag, startPoint x: 1413, startPoint y: 268, endPoint x: 1425, endPoint y: 267, distance: 12.0
click at [1416, 272] on div "End Time 20:00" at bounding box center [1304, 255] width 412 height 40
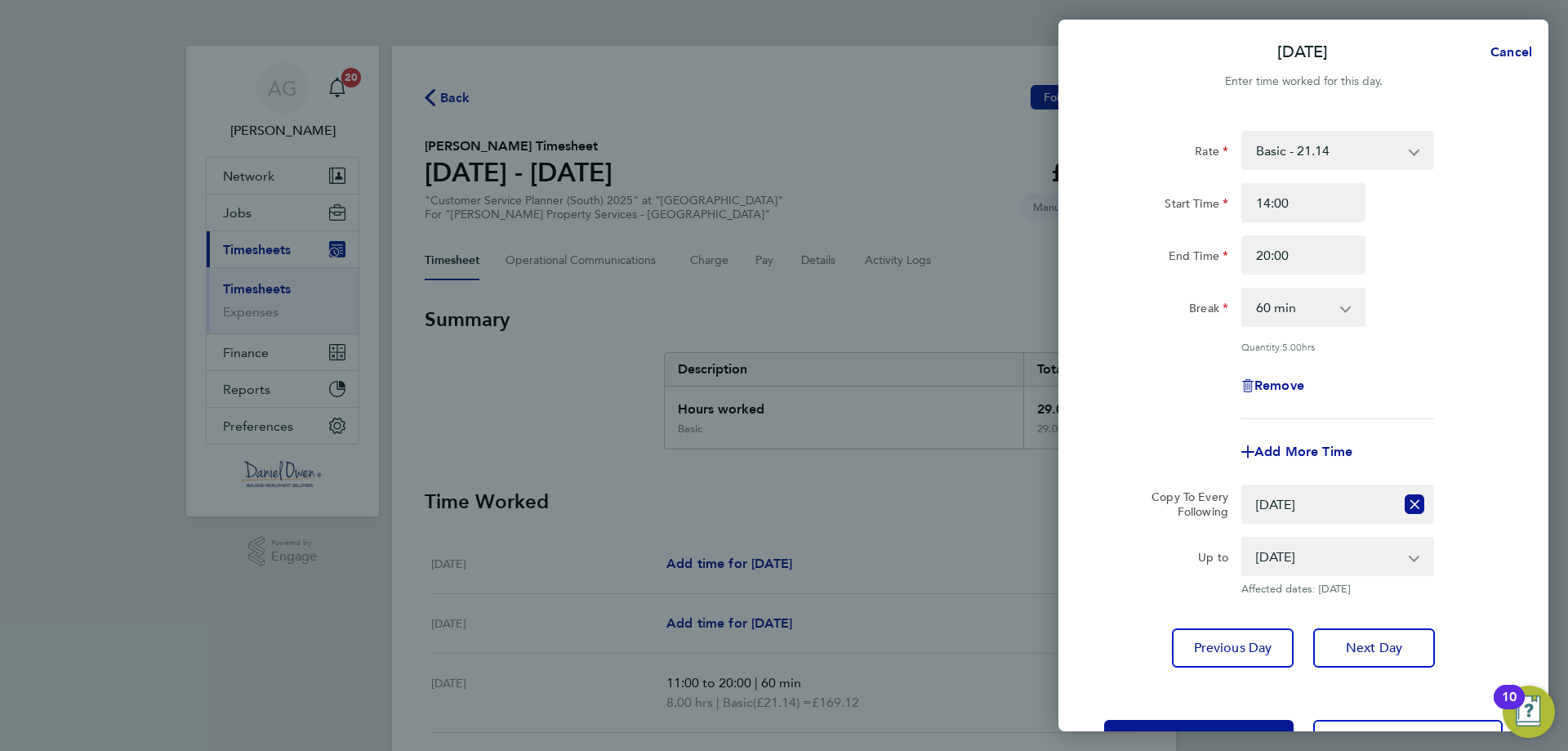
scroll to position [59, 0]
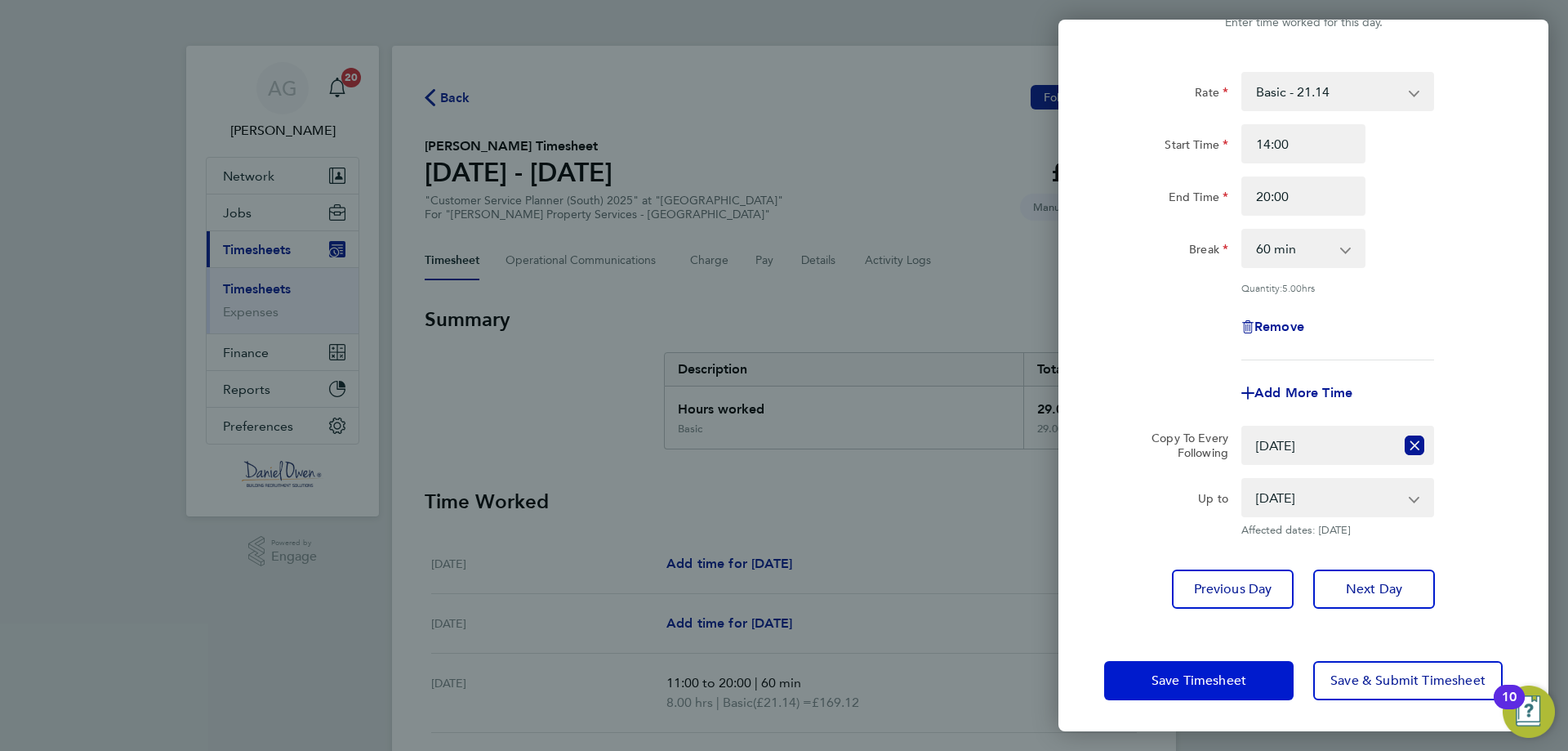
click at [1172, 678] on span "Save Timesheet" at bounding box center [1199, 680] width 95 height 16
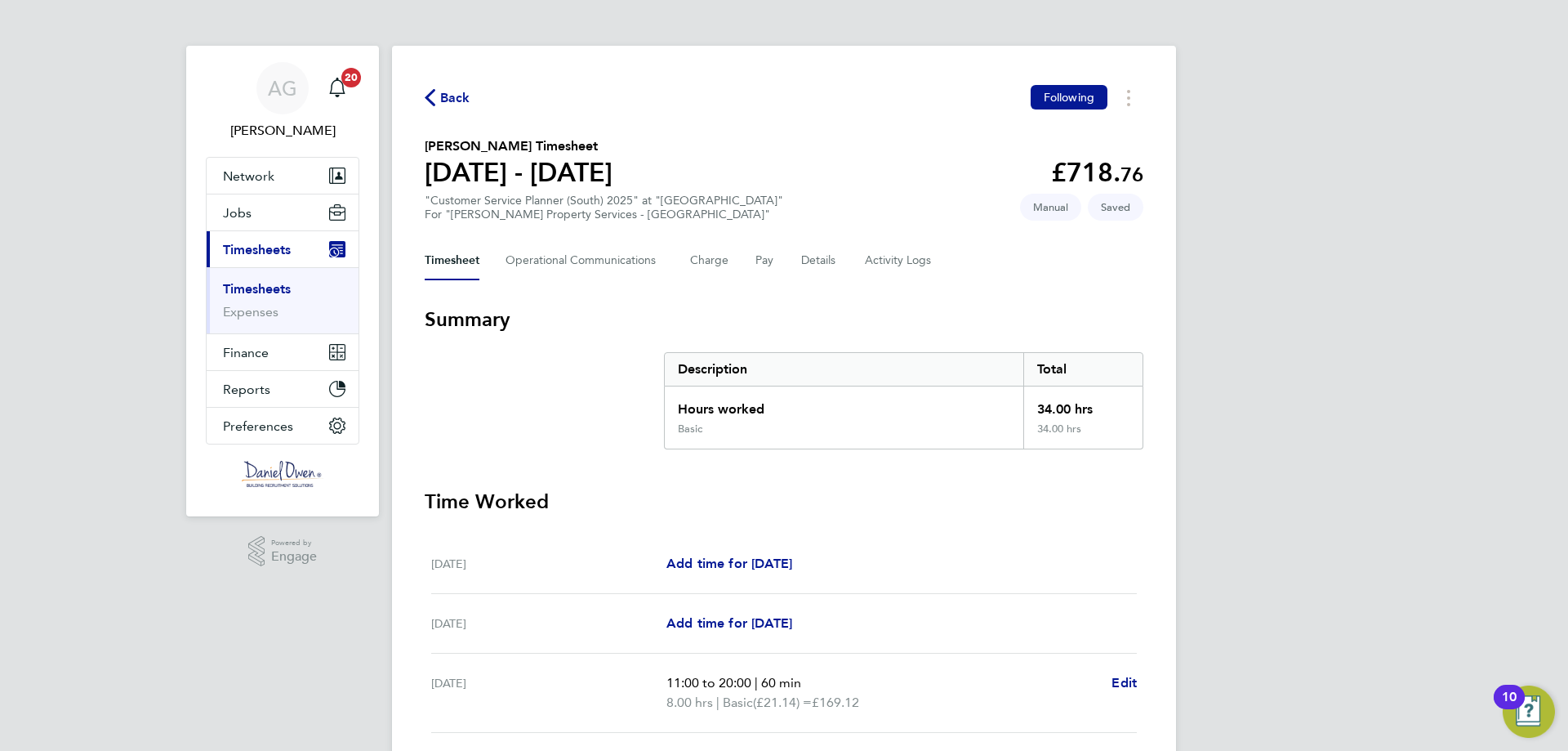
scroll to position [443, 0]
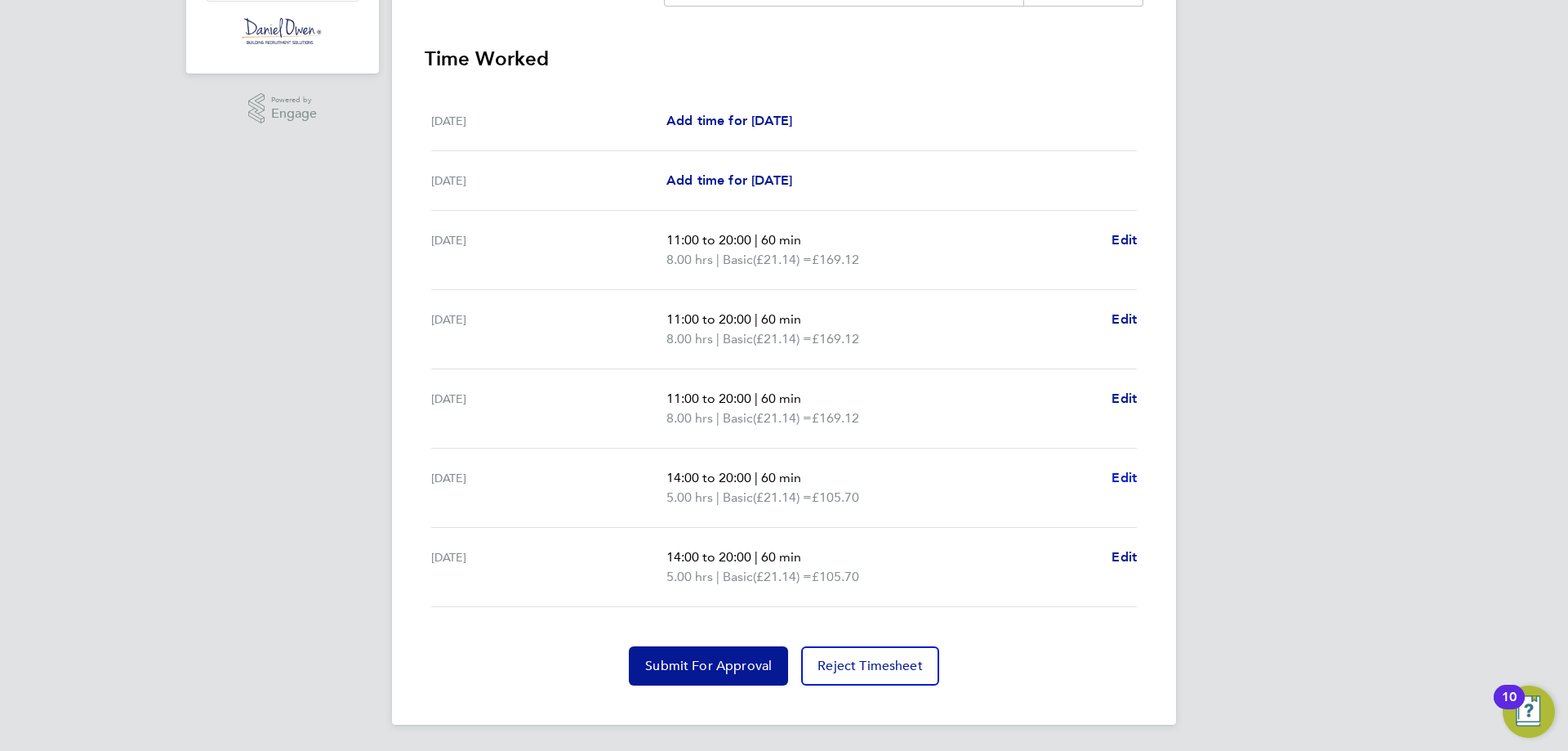
click at [1116, 478] on span "Edit" at bounding box center [1124, 478] width 25 height 15
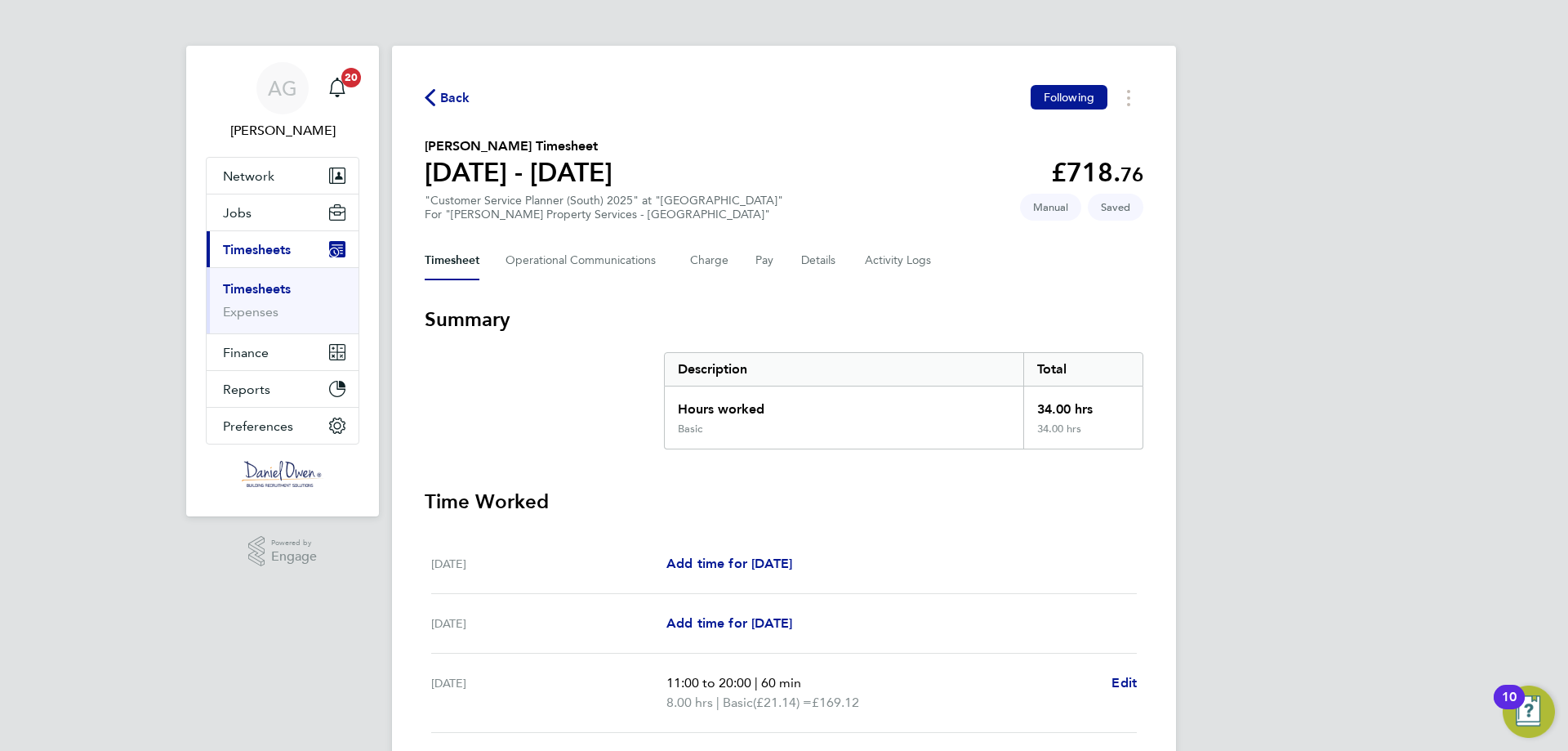
select select "60"
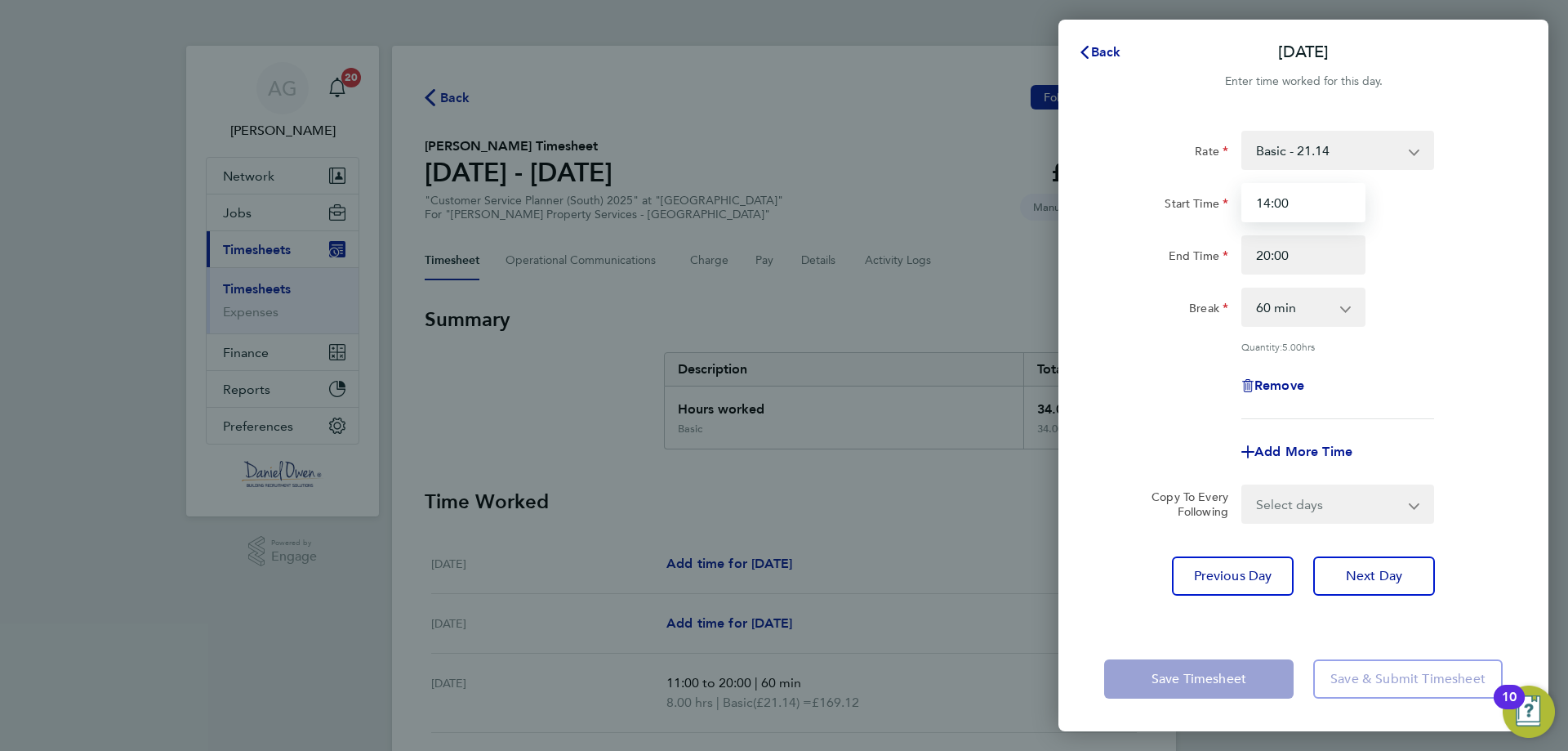
drag, startPoint x: 1285, startPoint y: 202, endPoint x: 1227, endPoint y: 224, distance: 62.0
click at [1227, 223] on div "Start Time 14:00 End Time 20:00" at bounding box center [1304, 228] width 412 height 92
type input "11:00"
click at [1416, 282] on div "Rate Basic - 21.14 Start Time 11:00 End Time 20:00 Break 0 min 15 min 30 min 45…" at bounding box center [1304, 275] width 399 height 288
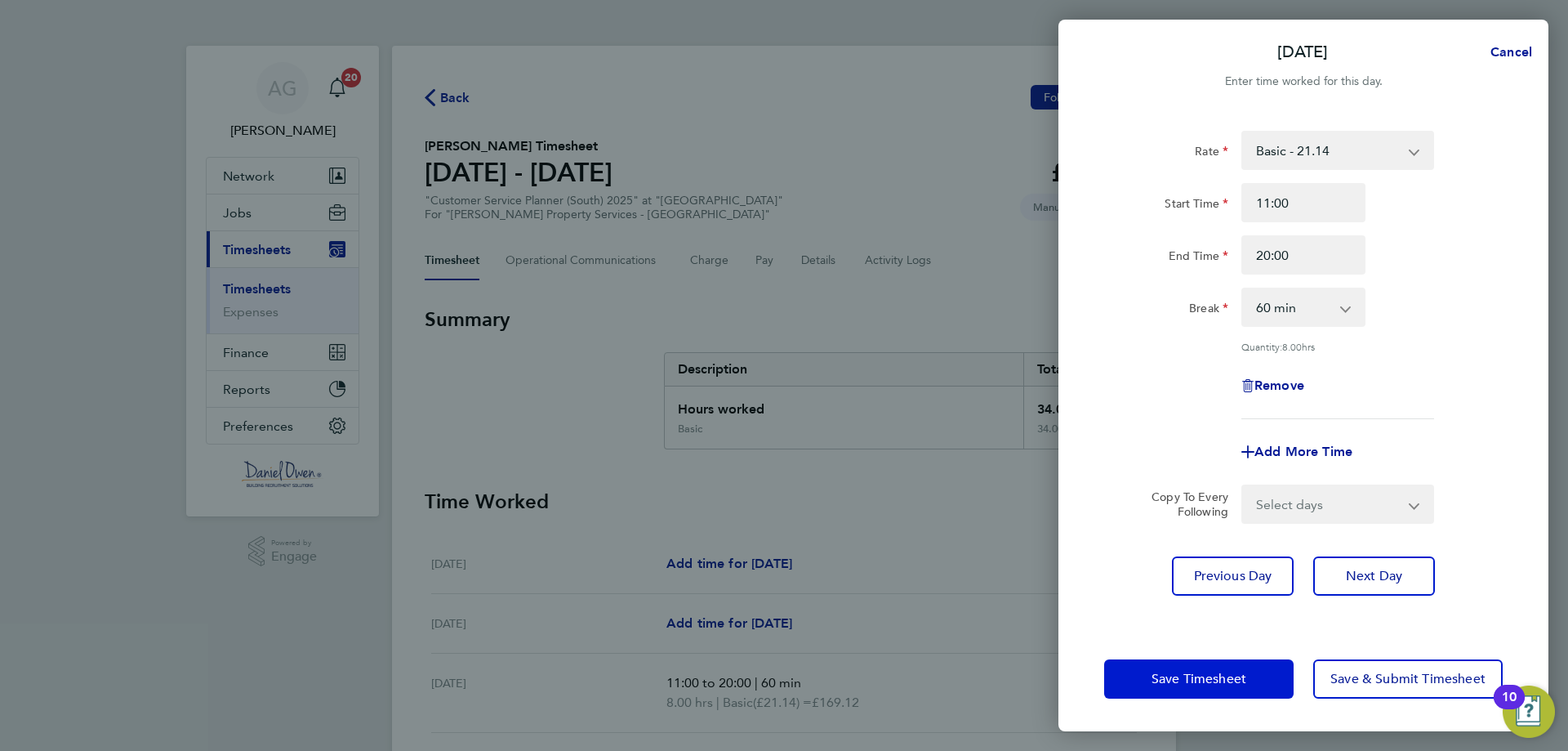
click at [1184, 683] on span "Save Timesheet" at bounding box center [1199, 678] width 95 height 16
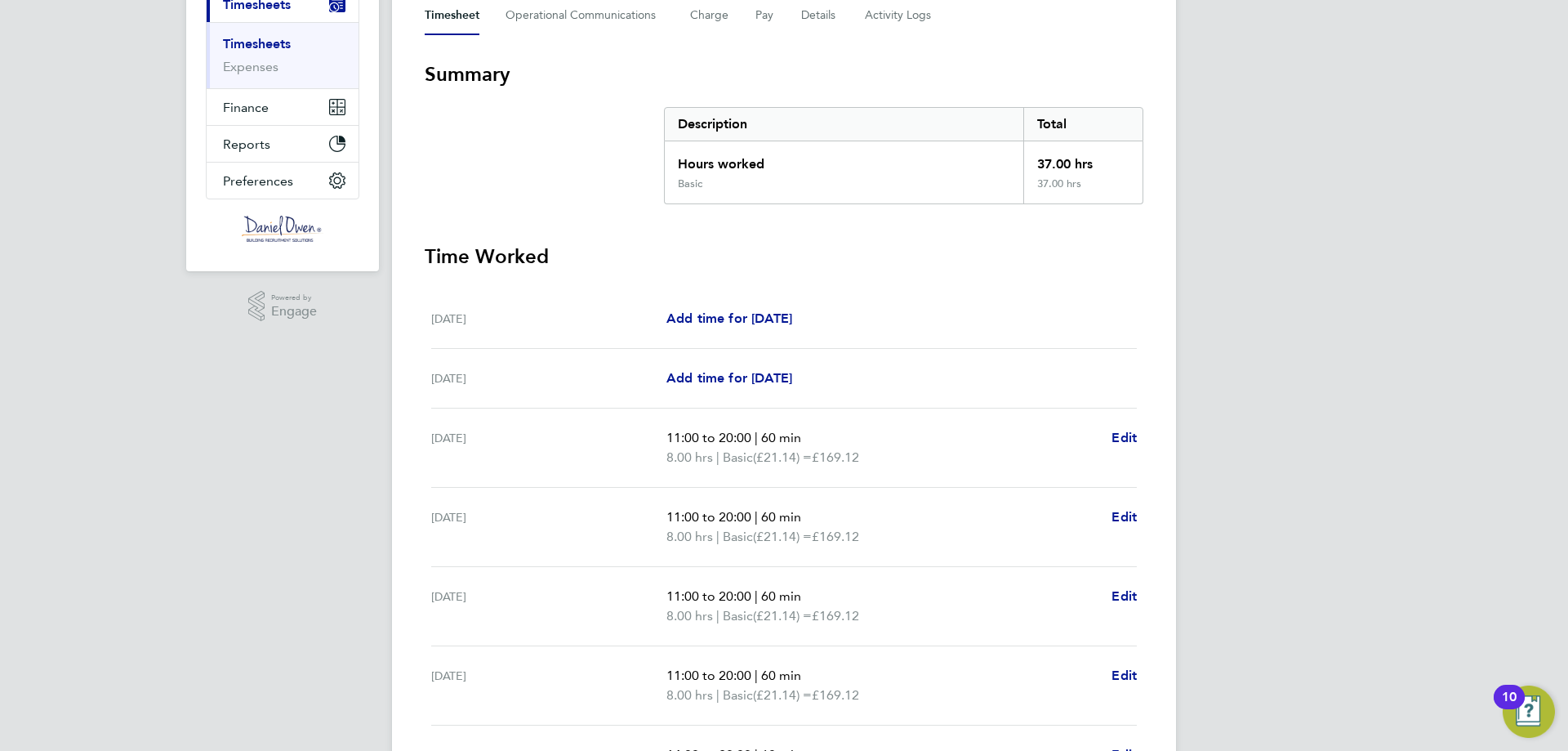
scroll to position [408, 0]
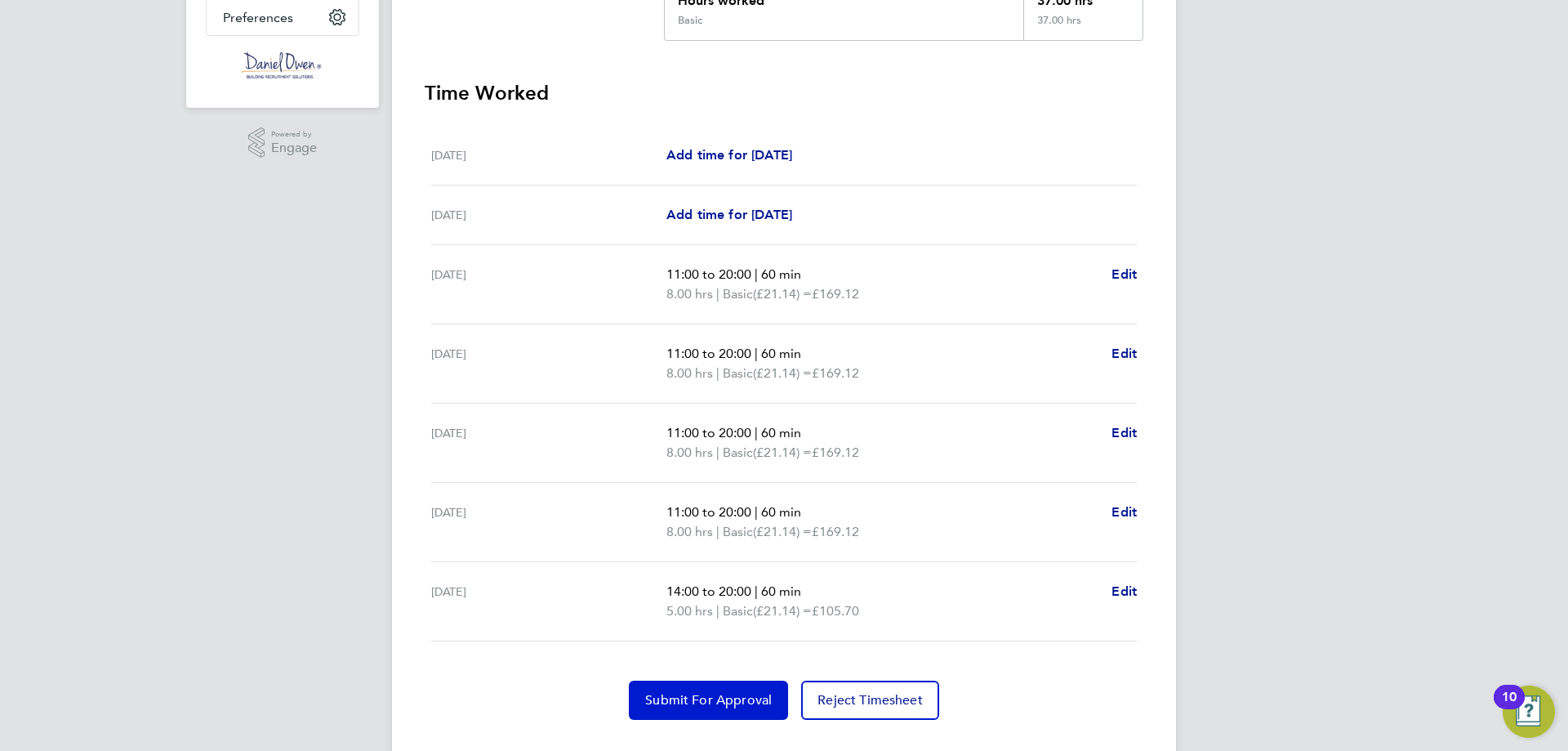
click at [682, 701] on span "Submit For Approval" at bounding box center [708, 700] width 127 height 16
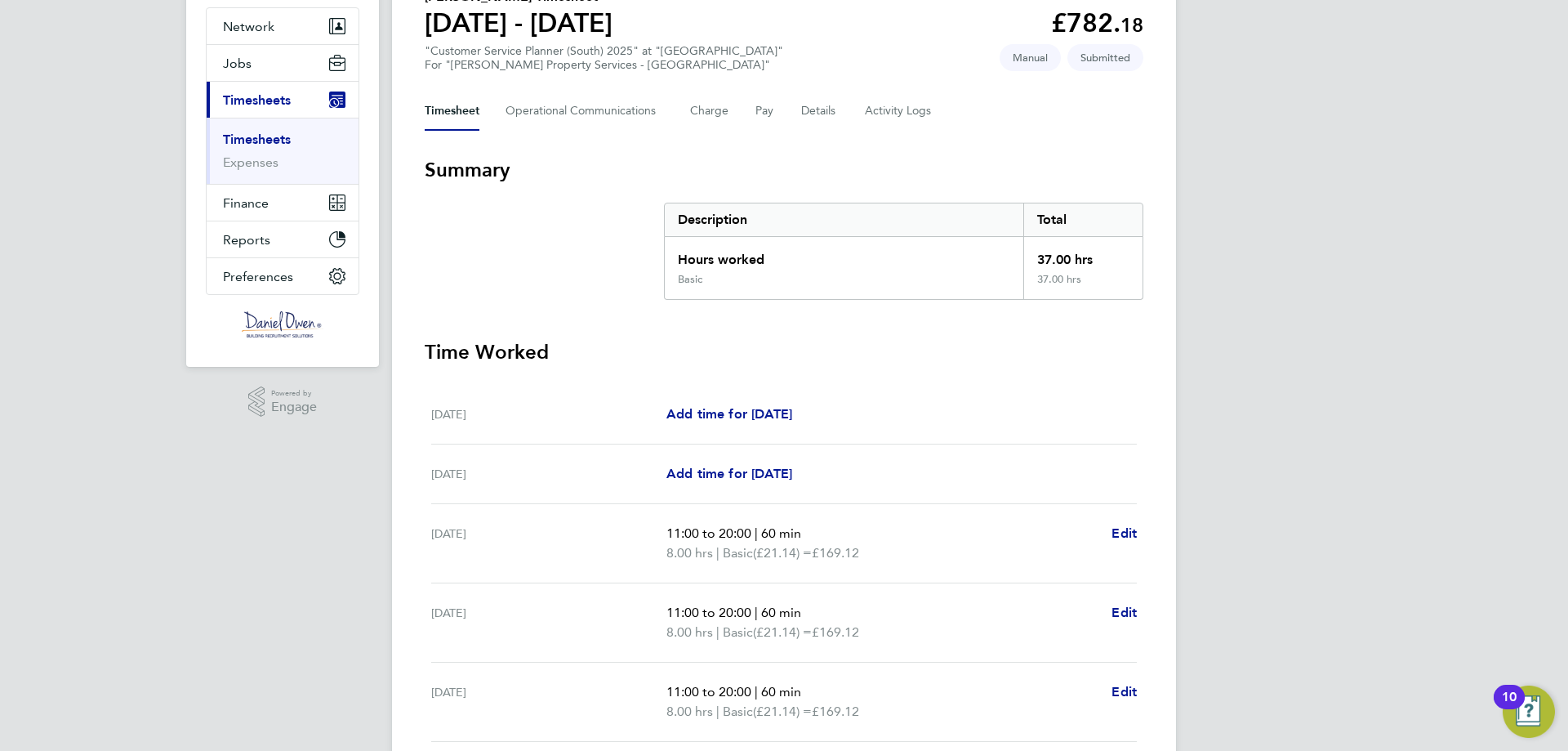
scroll to position [0, 0]
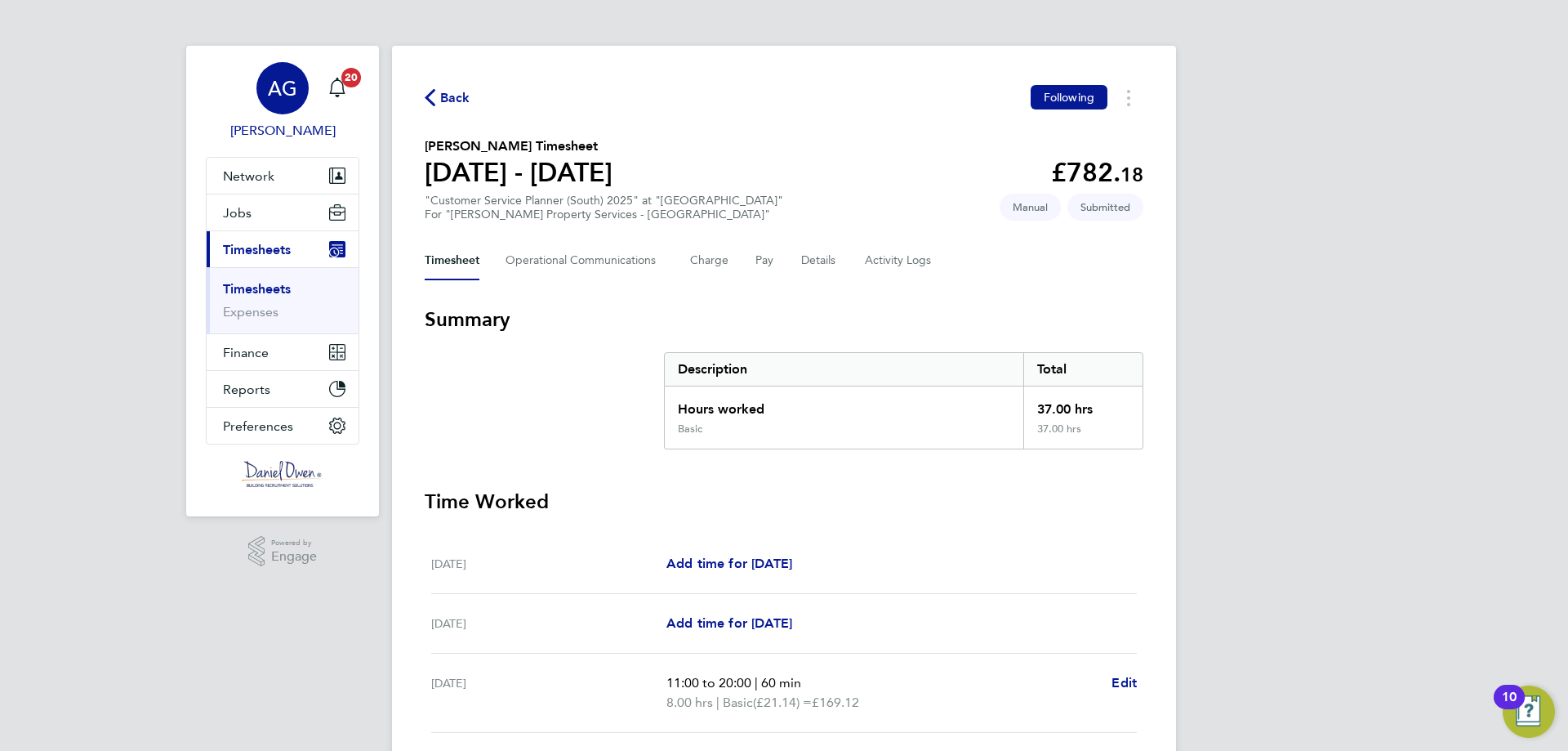
drag, startPoint x: 434, startPoint y: 102, endPoint x: 348, endPoint y: 119, distance: 87.7
click at [434, 102] on icon "button" at bounding box center [429, 98] width 11 height 17
